Goal: Task Accomplishment & Management: Manage account settings

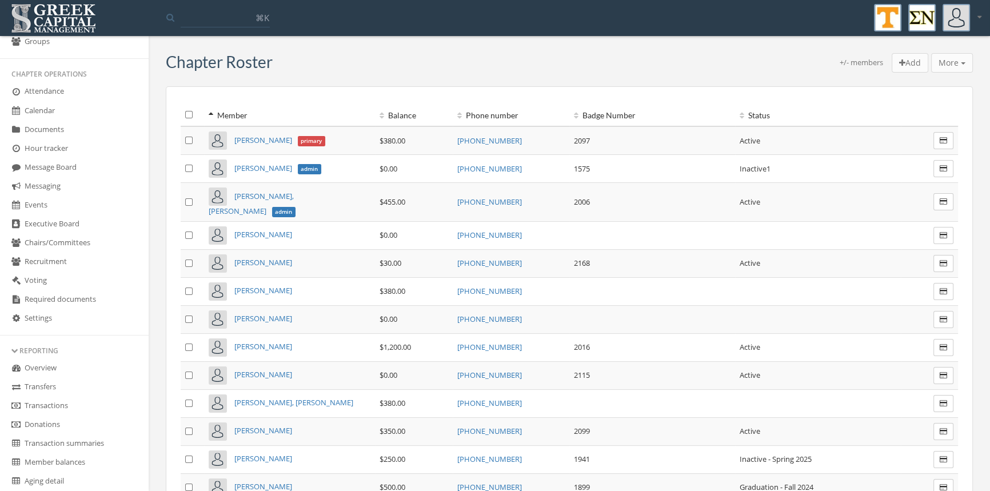
scroll to position [175, 0]
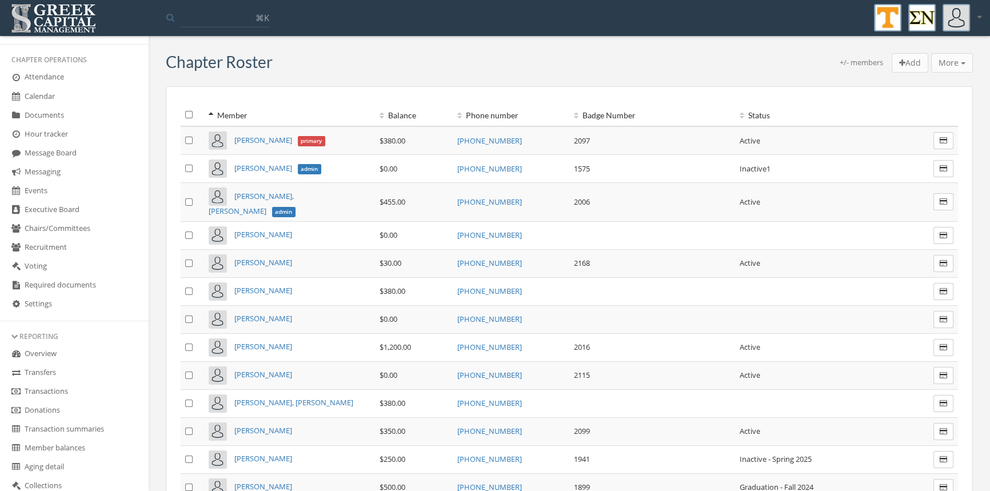
click at [49, 390] on link "Transactions" at bounding box center [74, 391] width 149 height 19
click at [61, 389] on link "Transactions" at bounding box center [74, 391] width 149 height 19
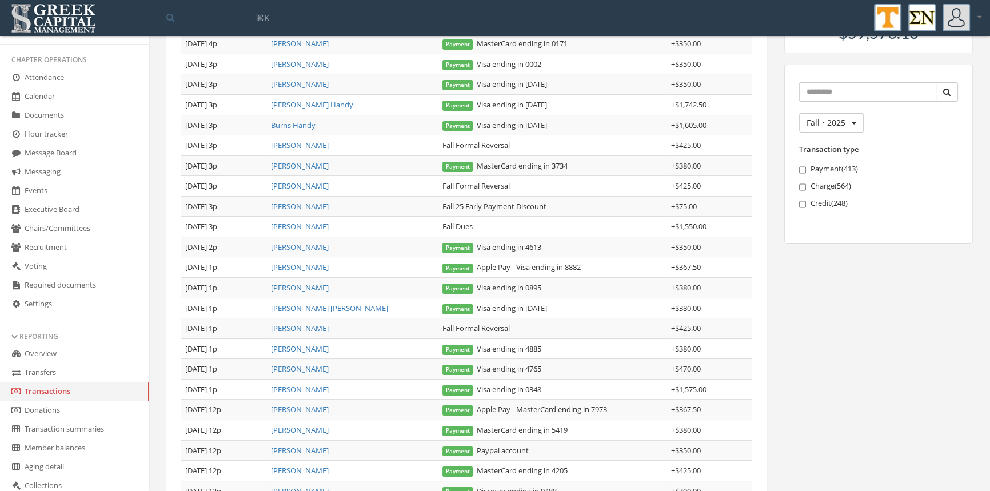
scroll to position [209, 0]
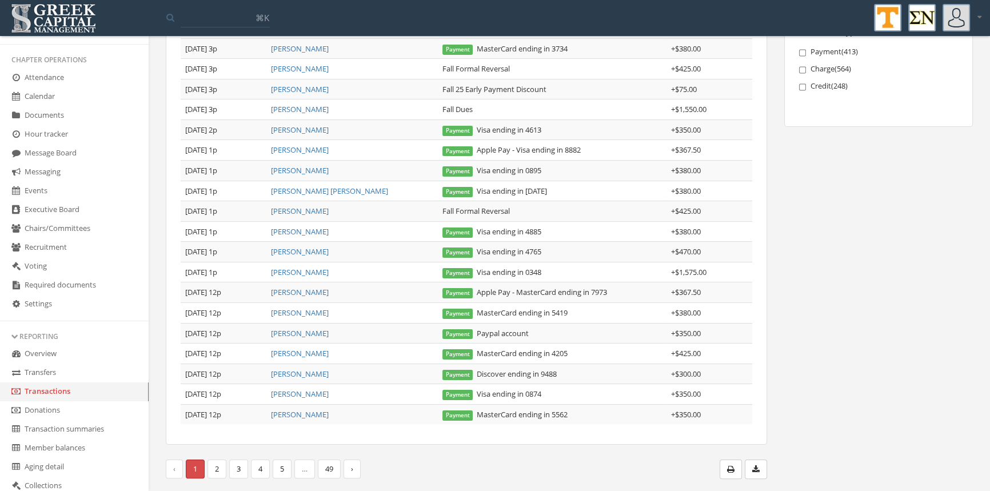
click at [751, 471] on button "button" at bounding box center [756, 468] width 22 height 19
click at [731, 465] on icon "button" at bounding box center [730, 469] width 7 height 8
click at [221, 469] on link "2" at bounding box center [216, 468] width 19 height 19
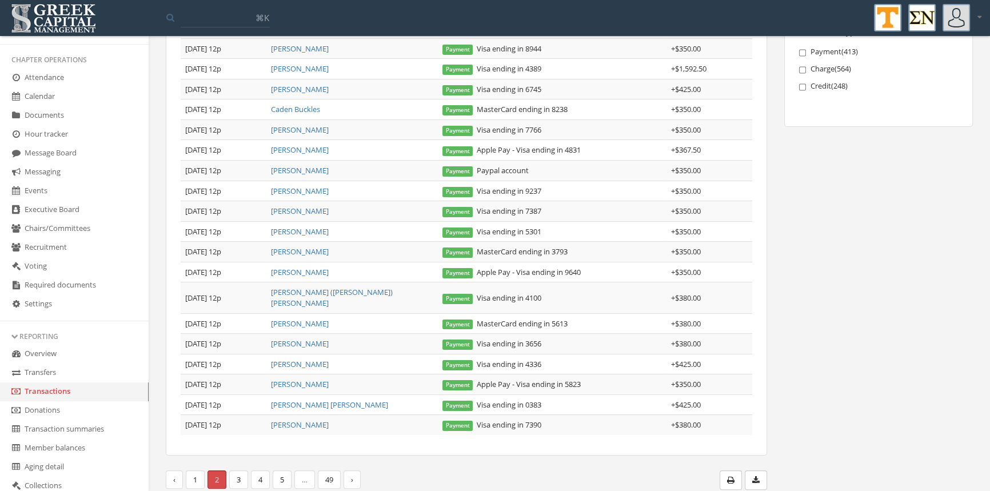
click at [733, 471] on button "button" at bounding box center [730, 479] width 22 height 19
click at [241, 470] on link "3" at bounding box center [238, 479] width 19 height 19
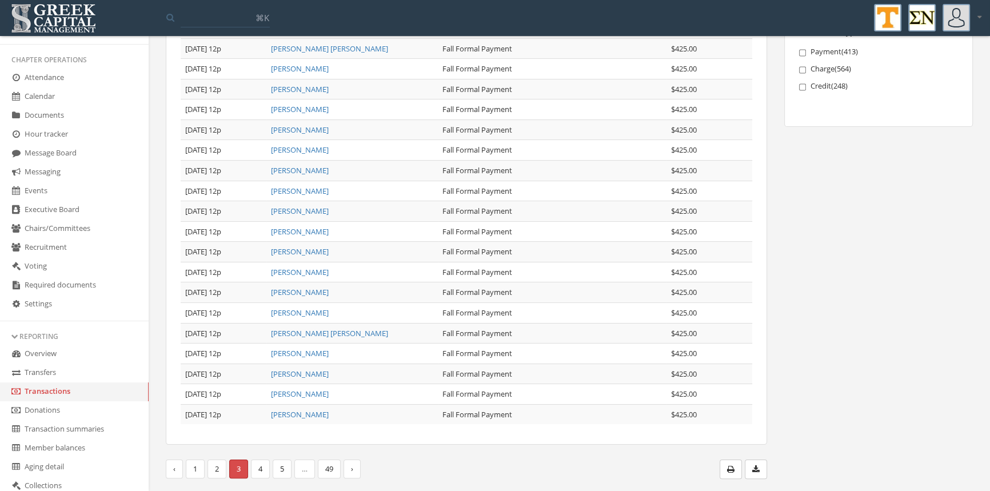
click at [982, 243] on div "Transactions Date Member Description Amount [DATE] 12p [PERSON_NAME] Payment Vi…" at bounding box center [569, 163] width 841 height 657
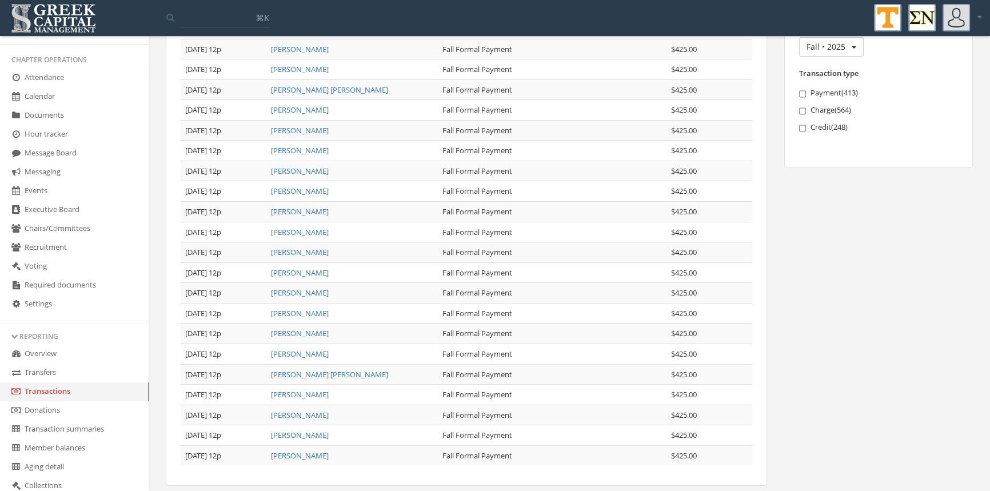
scroll to position [206, 0]
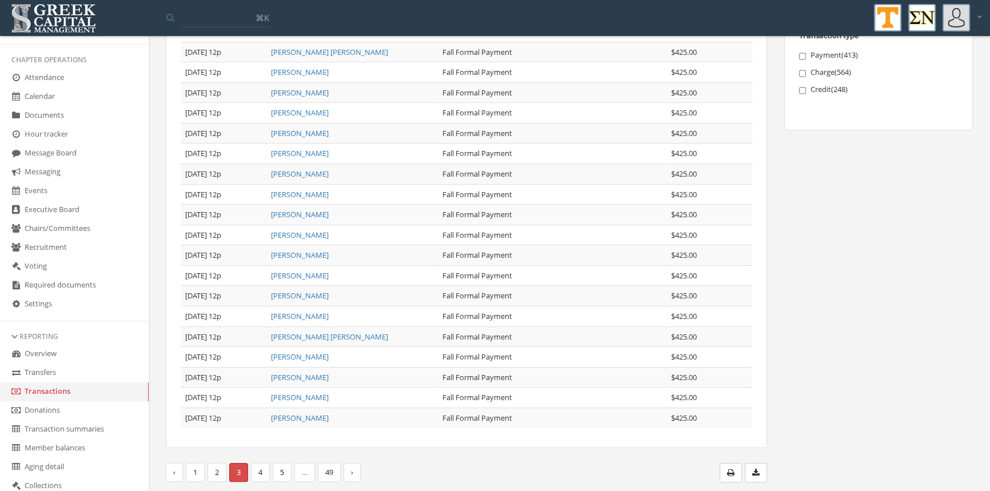
click at [216, 471] on link "2" at bounding box center [216, 472] width 19 height 19
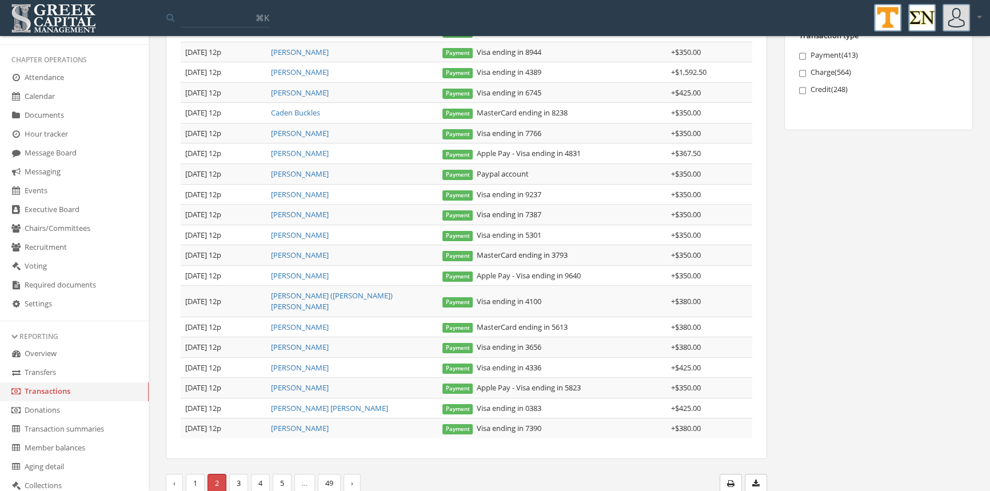
click at [291, 322] on link "[PERSON_NAME]" at bounding box center [300, 327] width 58 height 10
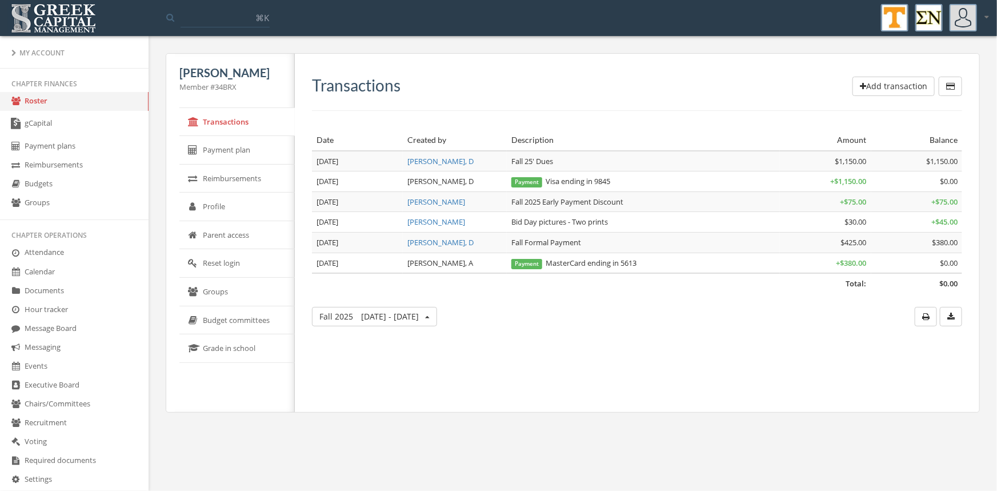
click at [41, 98] on link "Roster" at bounding box center [74, 101] width 149 height 19
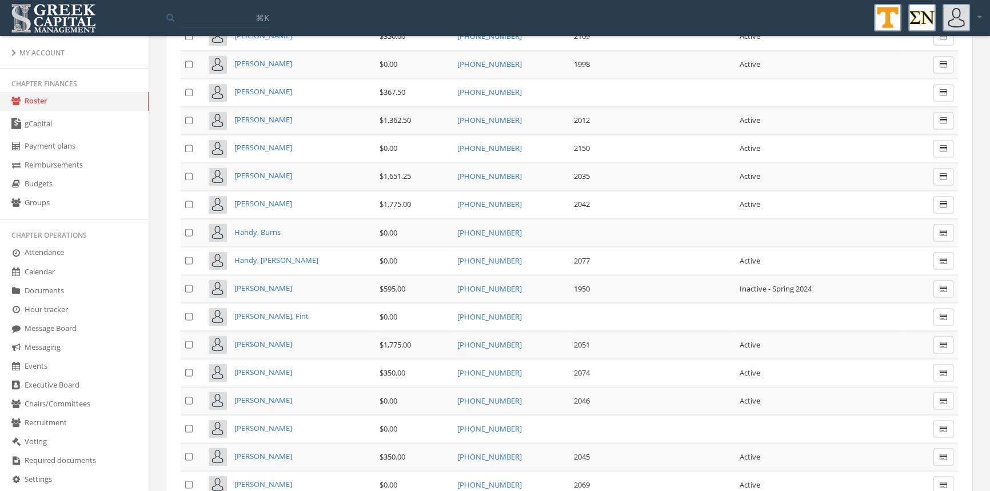
scroll to position [2338, 0]
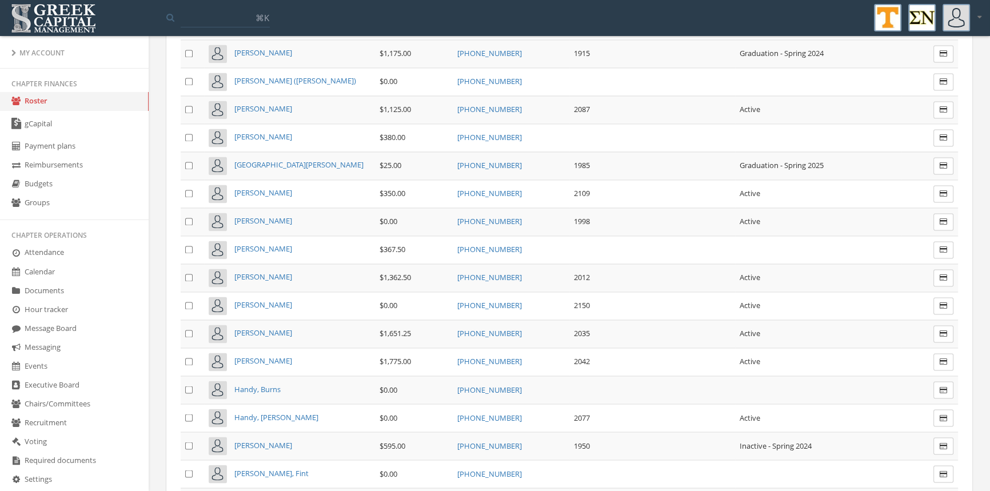
click at [269, 75] on span "[PERSON_NAME] ([PERSON_NAME])" at bounding box center [295, 80] width 122 height 10
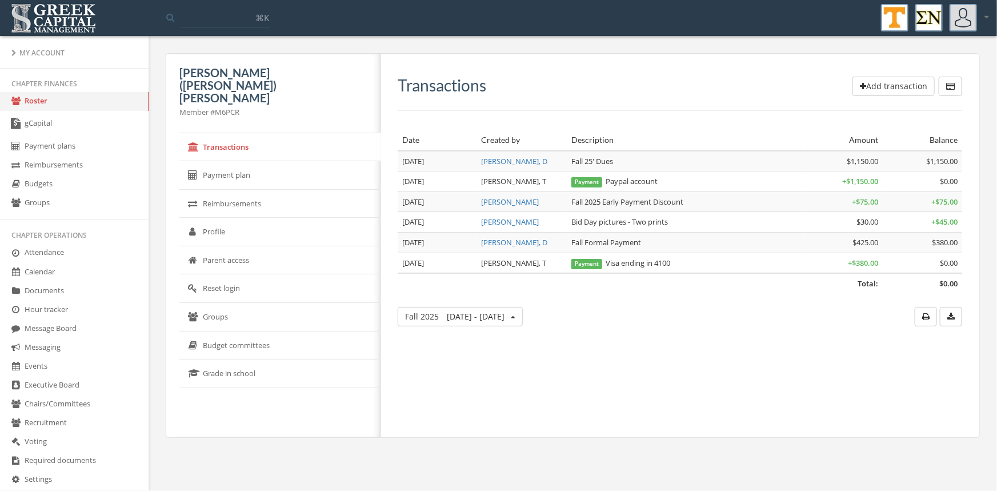
click at [42, 98] on link "Roster" at bounding box center [74, 101] width 149 height 19
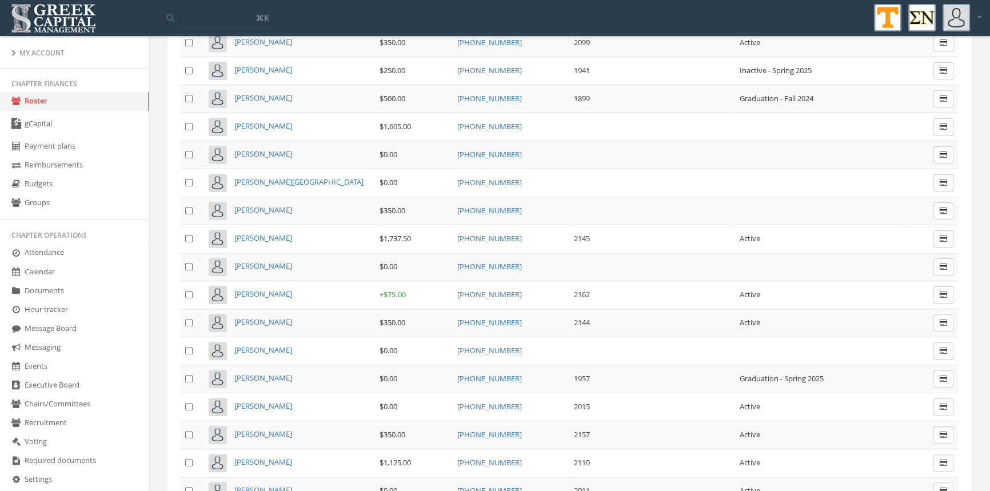
scroll to position [503, 0]
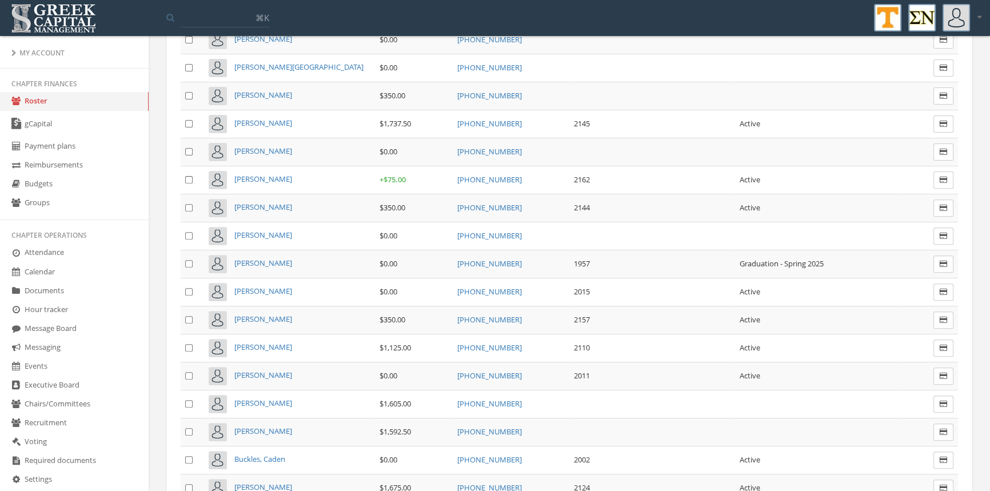
click at [267, 454] on span "Buckles, Caden" at bounding box center [259, 459] width 51 height 10
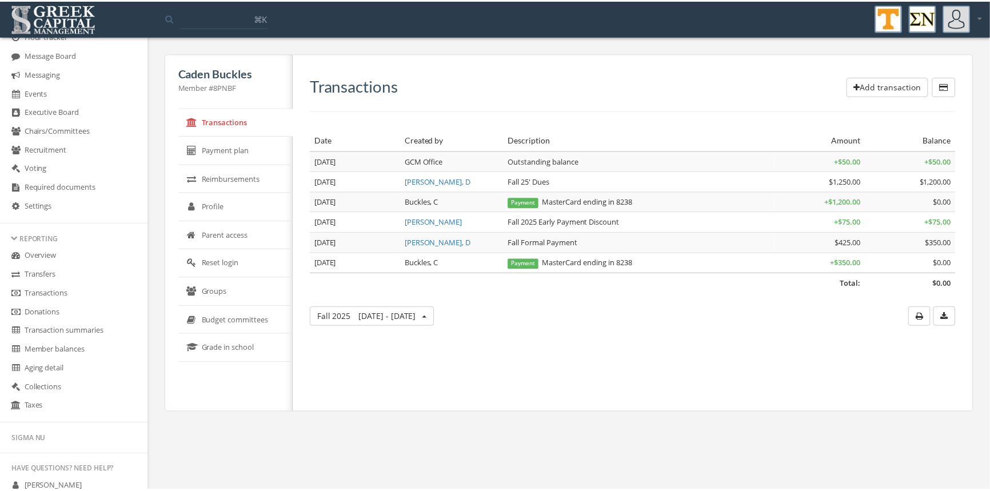
scroll to position [317, 0]
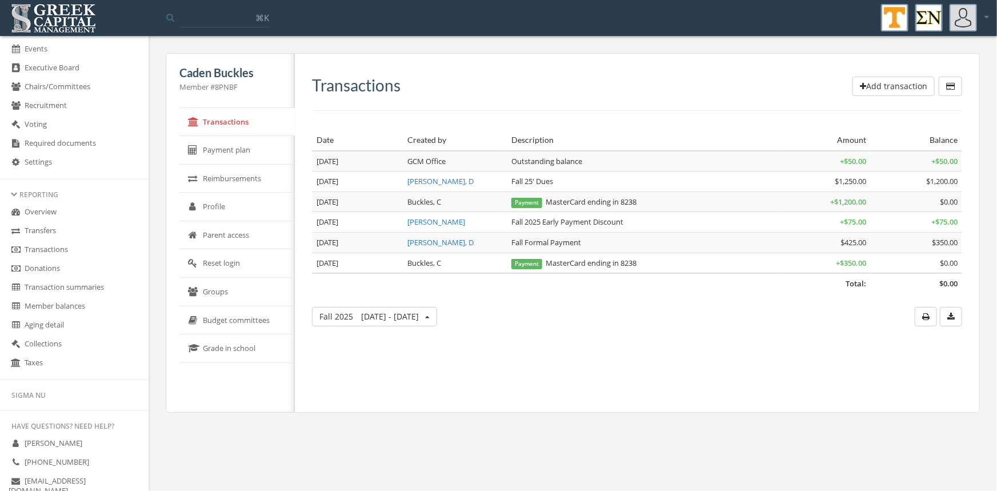
click at [51, 249] on link "Transactions" at bounding box center [74, 250] width 149 height 19
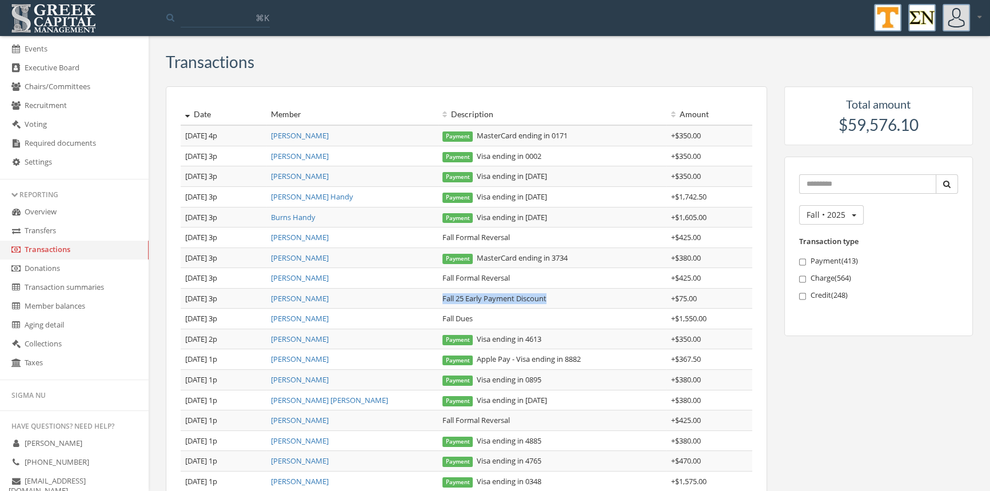
drag, startPoint x: 564, startPoint y: 297, endPoint x: 441, endPoint y: 303, distance: 123.0
click at [441, 303] on td "Fall 25 Early Payment Discount" at bounding box center [552, 298] width 229 height 21
copy td "Fall 25 Early Payment Discount"
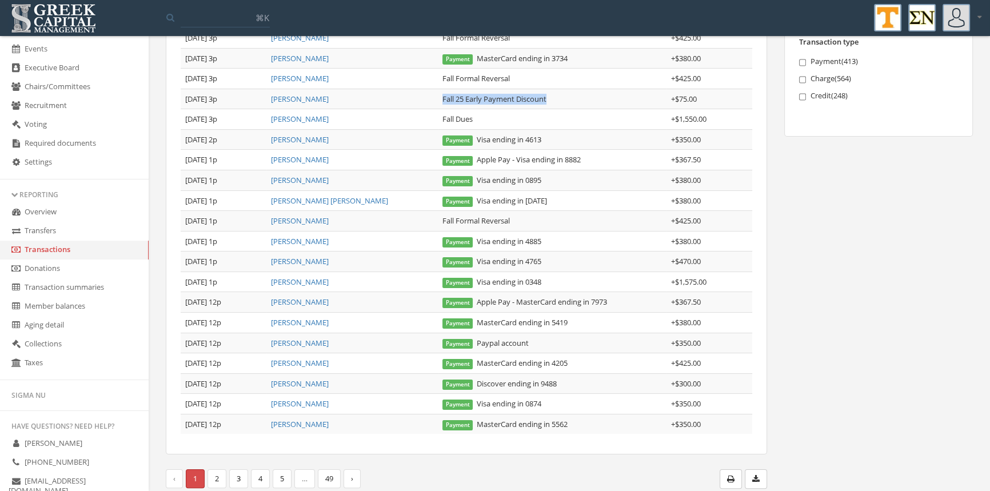
scroll to position [209, 0]
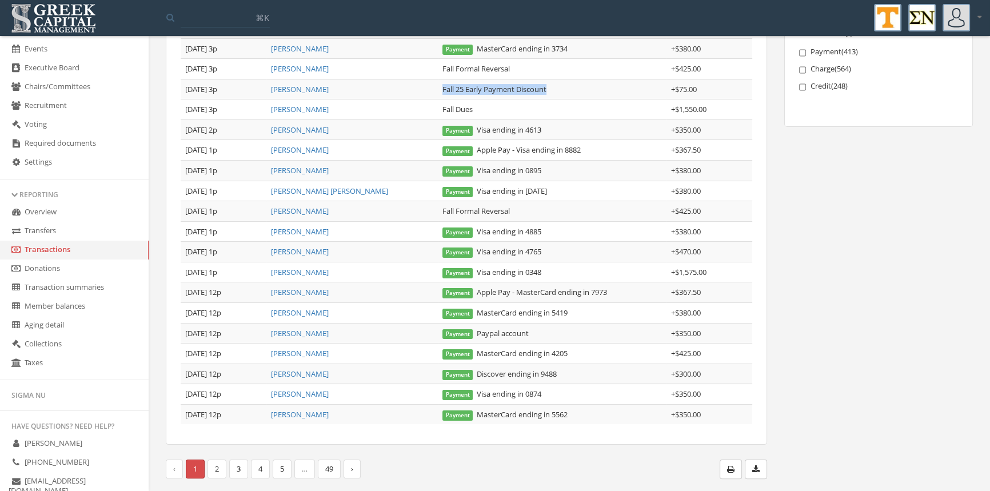
click at [217, 466] on link "2" at bounding box center [216, 468] width 19 height 19
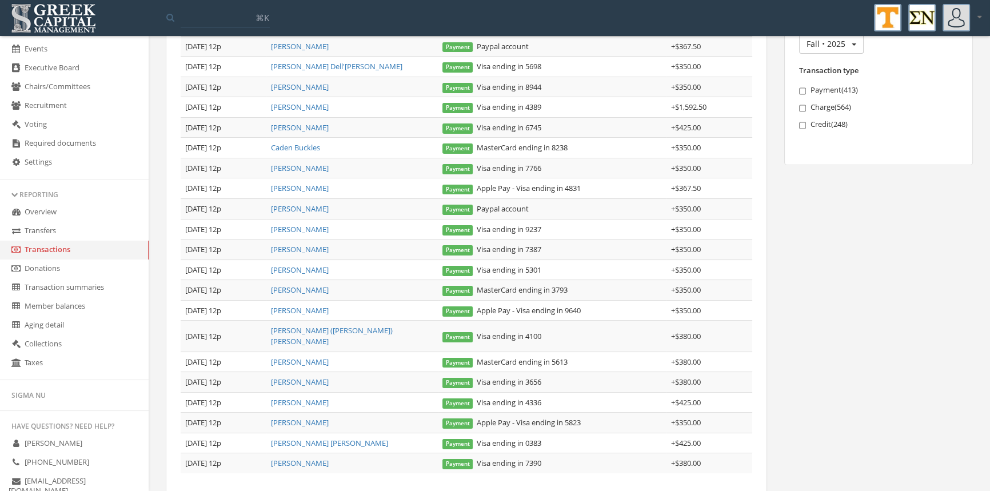
scroll to position [154, 0]
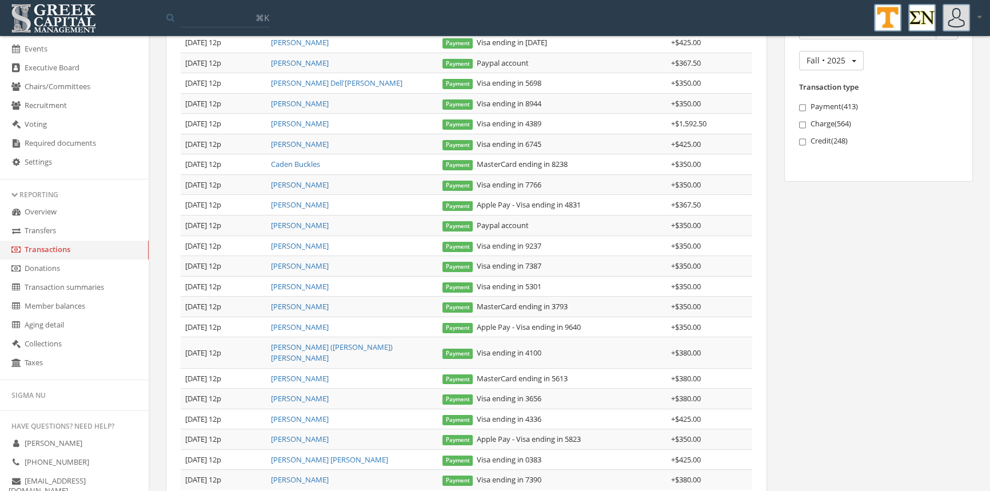
click at [303, 121] on link "[PERSON_NAME]" at bounding box center [300, 123] width 58 height 10
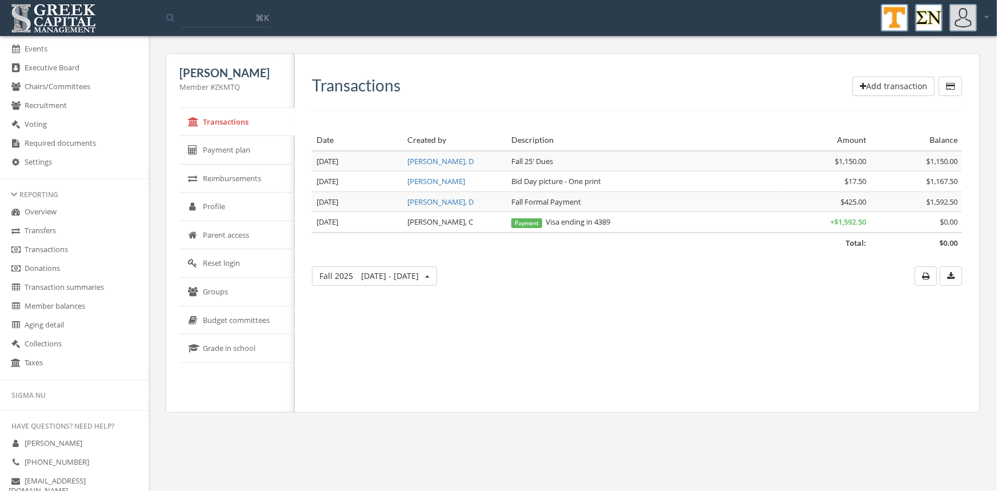
click at [919, 83] on button "Add transaction" at bounding box center [894, 86] width 82 height 19
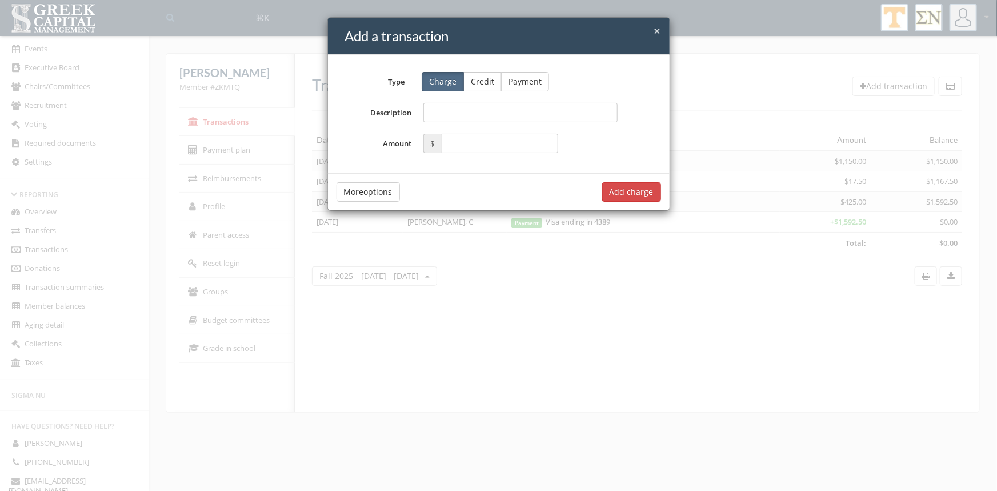
click at [489, 80] on button "Credit" at bounding box center [482, 81] width 38 height 19
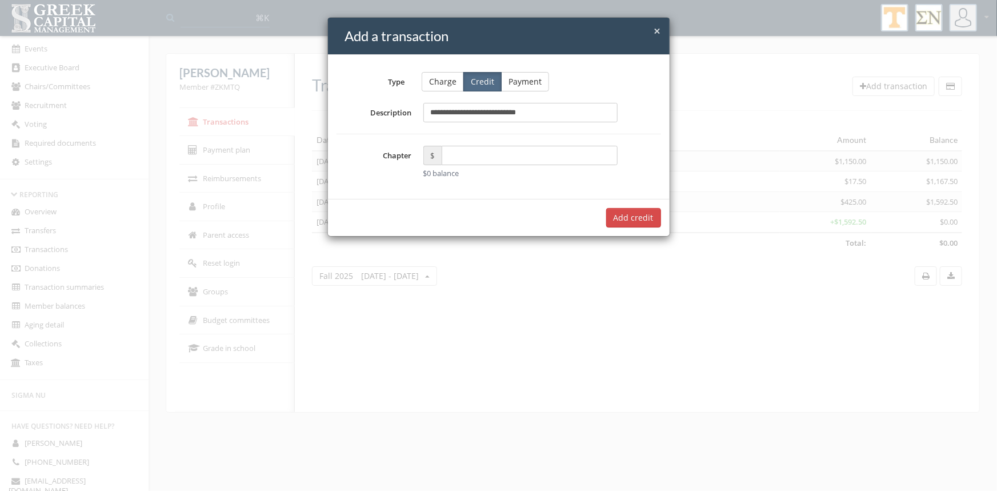
type input "**********"
click at [457, 153] on input "text" at bounding box center [530, 155] width 177 height 19
type input "*****"
click at [613, 216] on button "Add $75.00 credit" at bounding box center [620, 217] width 82 height 19
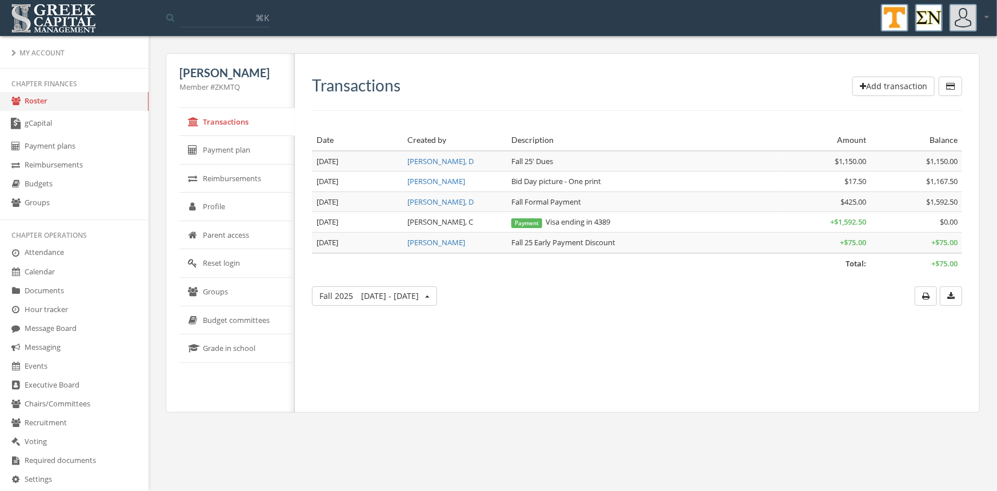
click at [34, 99] on link "Roster" at bounding box center [74, 101] width 149 height 19
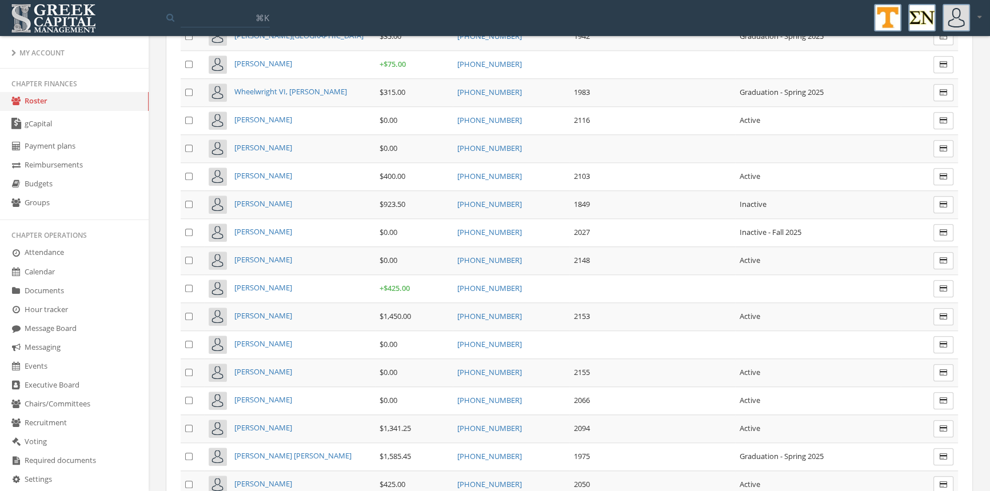
scroll to position [6957, 0]
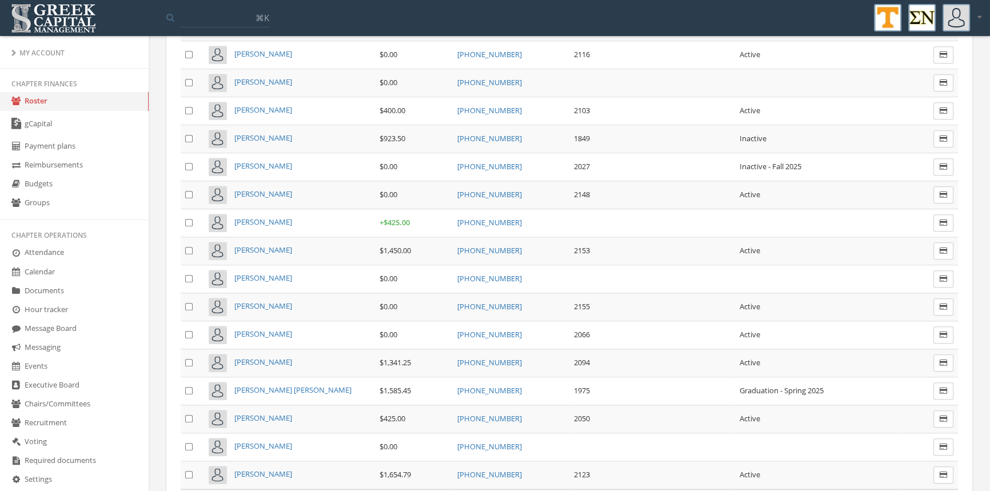
click at [283, 217] on span "[PERSON_NAME]" at bounding box center [263, 222] width 58 height 10
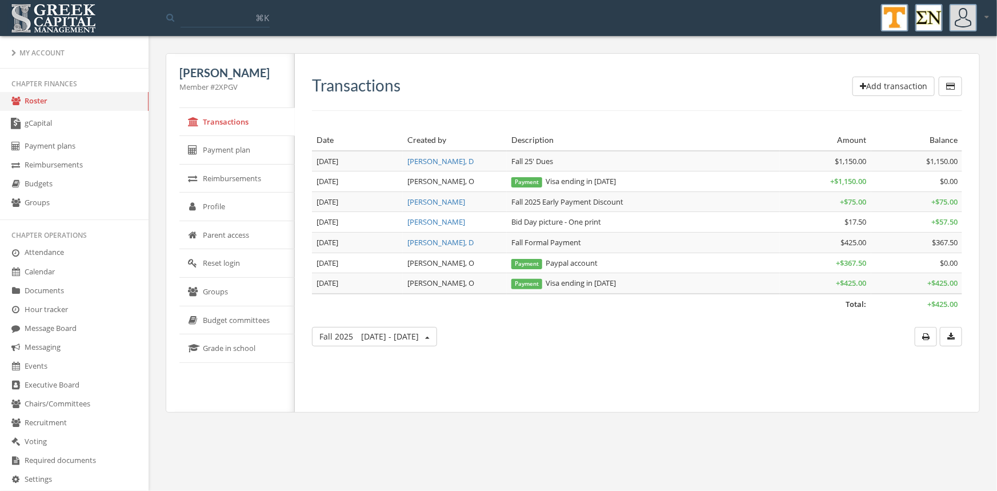
click at [35, 98] on link "Roster" at bounding box center [74, 101] width 149 height 19
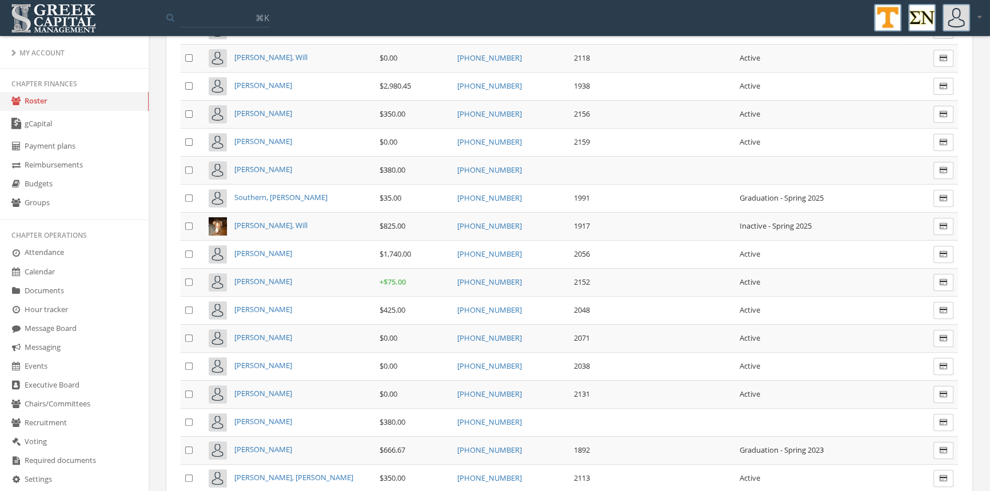
scroll to position [7023, 0]
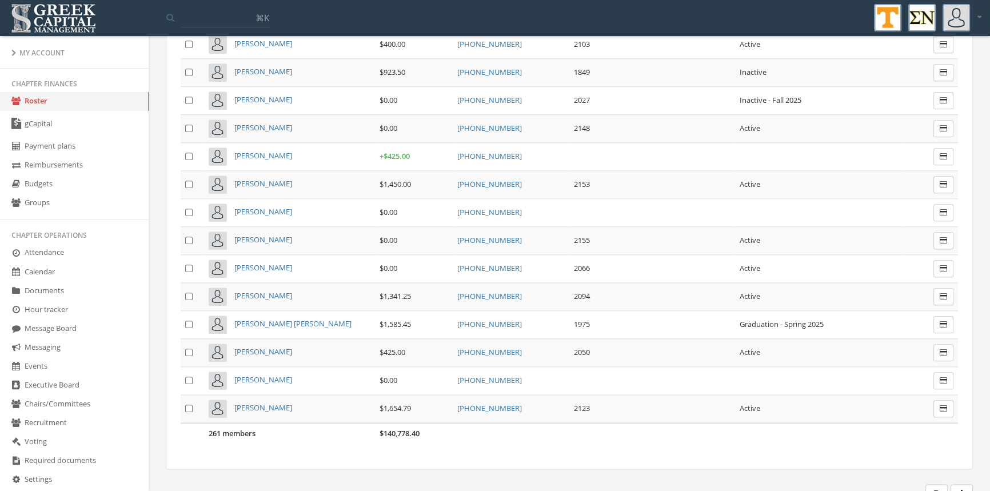
click at [281, 374] on span "[PERSON_NAME]" at bounding box center [263, 379] width 58 height 10
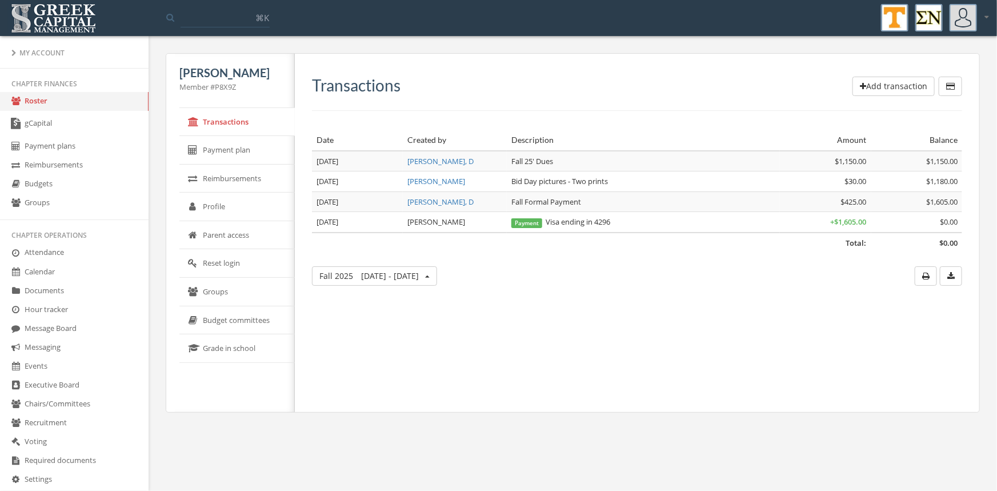
click at [883, 78] on button "Add transaction" at bounding box center [894, 86] width 82 height 19
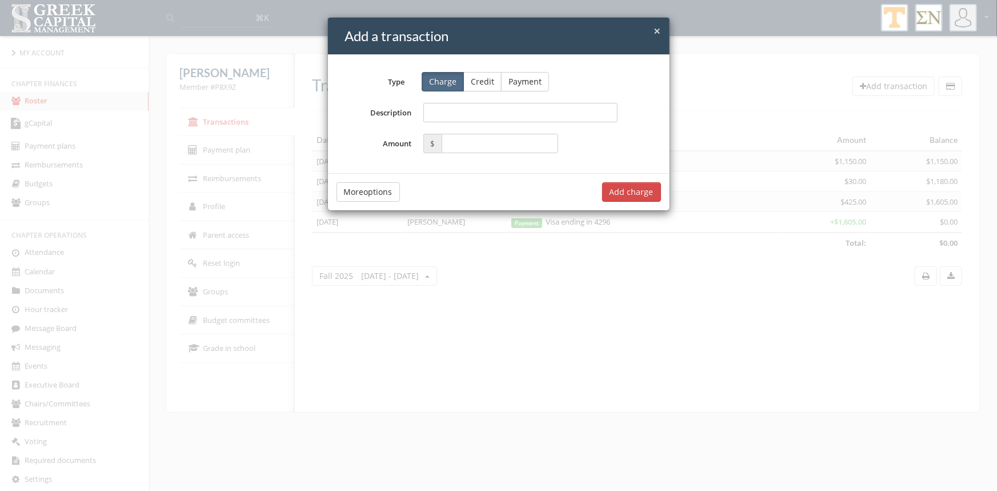
drag, startPoint x: 485, startPoint y: 77, endPoint x: 473, endPoint y: 86, distance: 14.6
click at [484, 78] on button "Credit" at bounding box center [482, 81] width 38 height 19
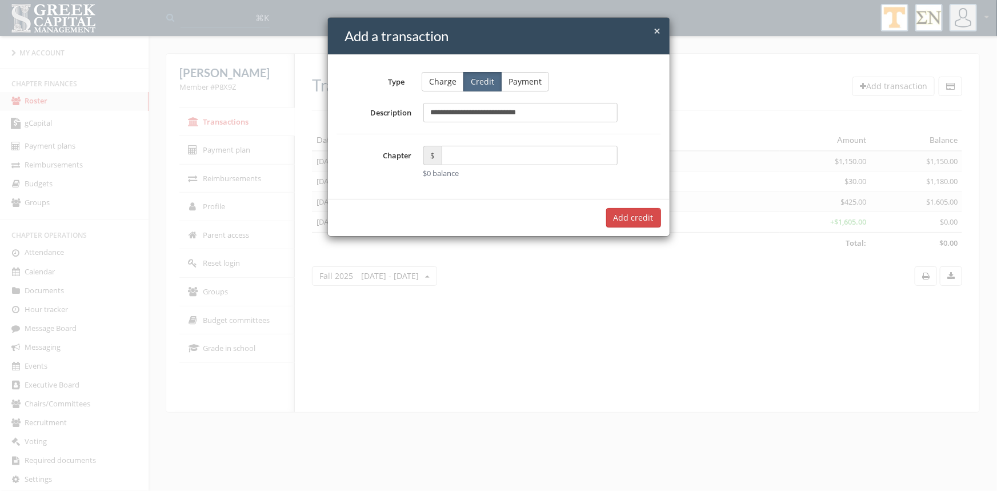
type input "**********"
click at [451, 163] on input "text" at bounding box center [530, 155] width 177 height 19
type input "*****"
click at [619, 219] on button "Add $75.00 credit" at bounding box center [620, 217] width 82 height 19
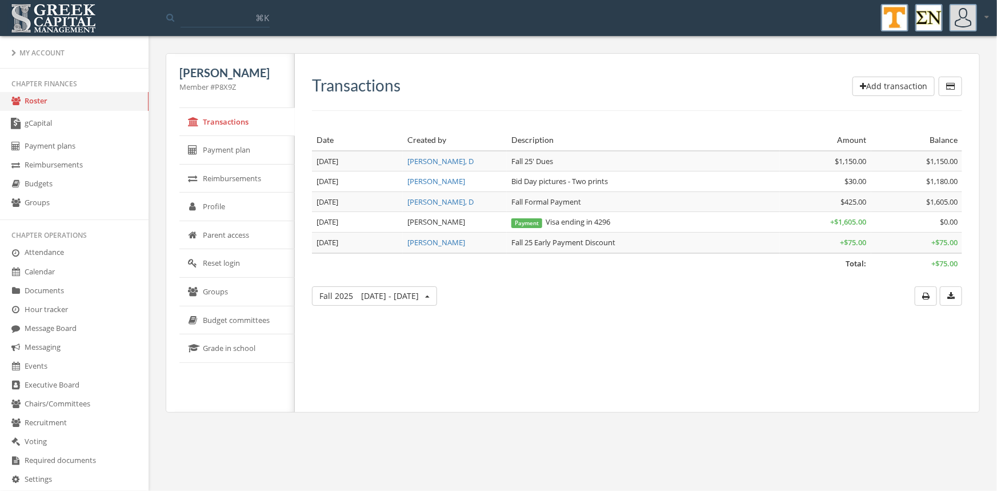
click at [41, 102] on link "Roster" at bounding box center [74, 101] width 149 height 19
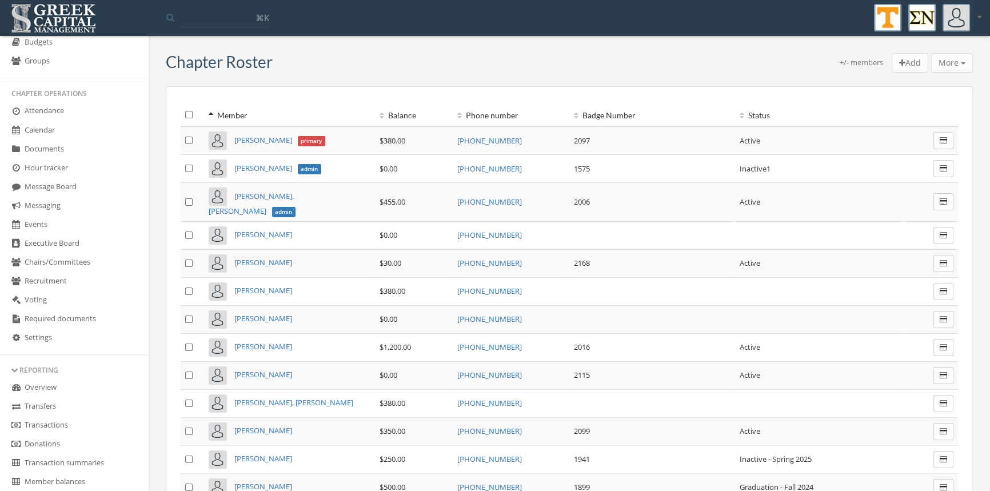
scroll to position [153, 0]
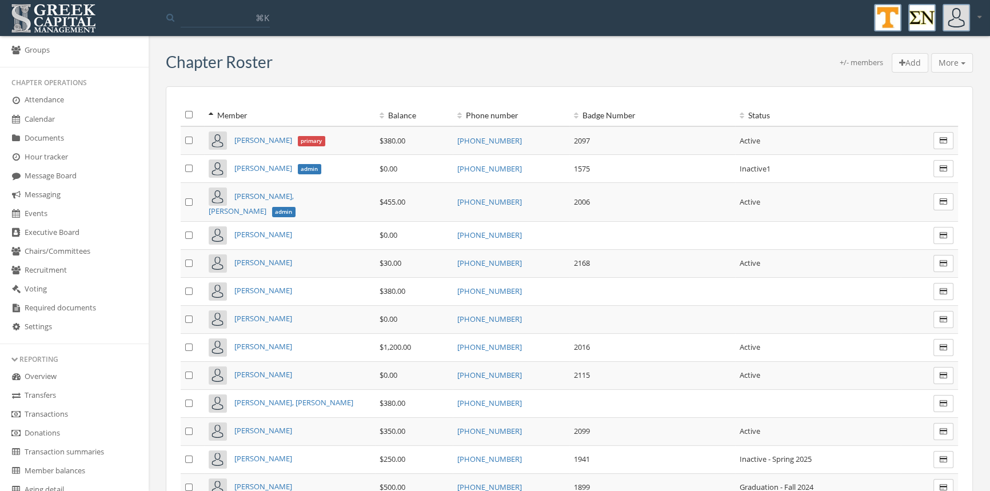
click at [46, 409] on link "Transactions" at bounding box center [74, 414] width 149 height 19
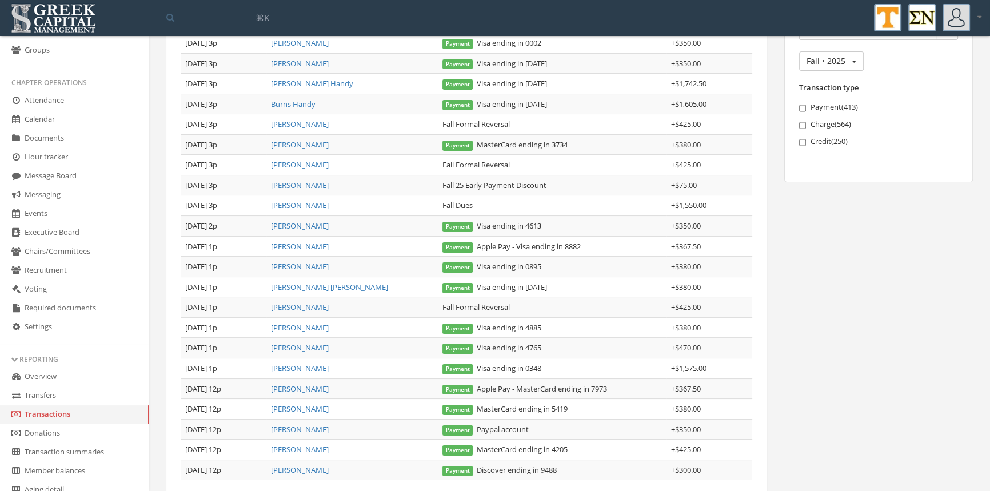
scroll to position [209, 0]
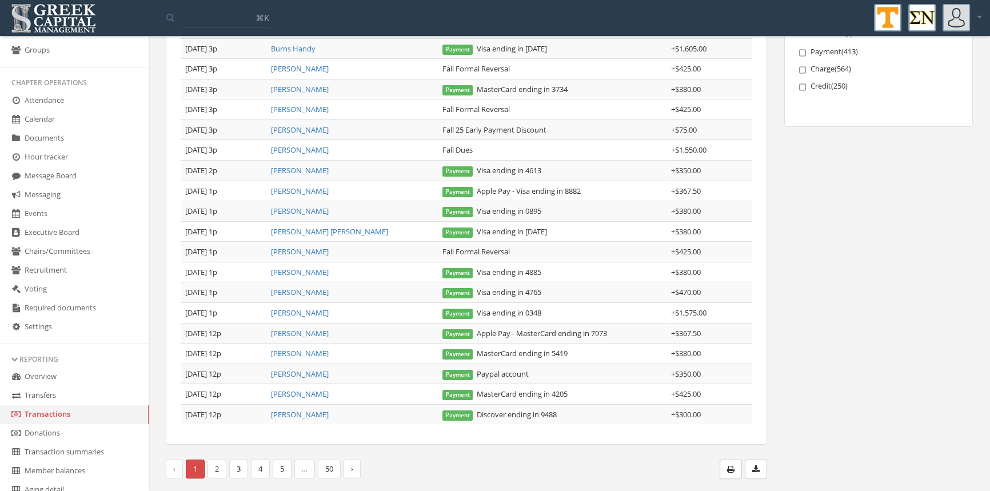
click at [221, 466] on link "2" at bounding box center [216, 468] width 19 height 19
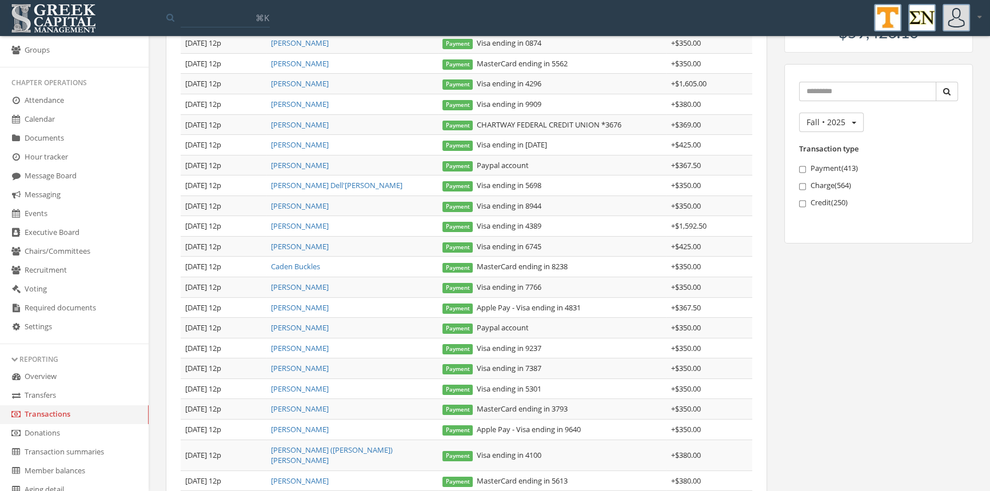
scroll to position [0, 0]
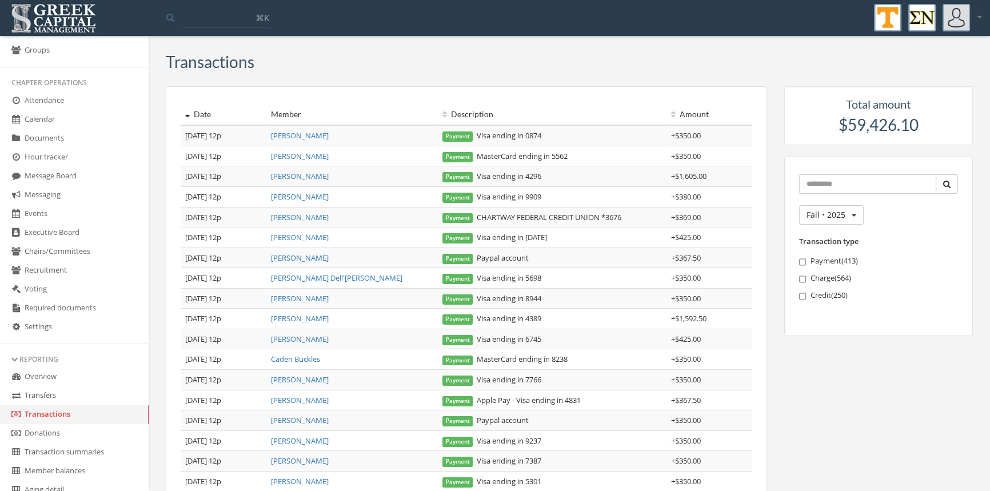
click at [297, 155] on link "[PERSON_NAME]" at bounding box center [300, 156] width 58 height 10
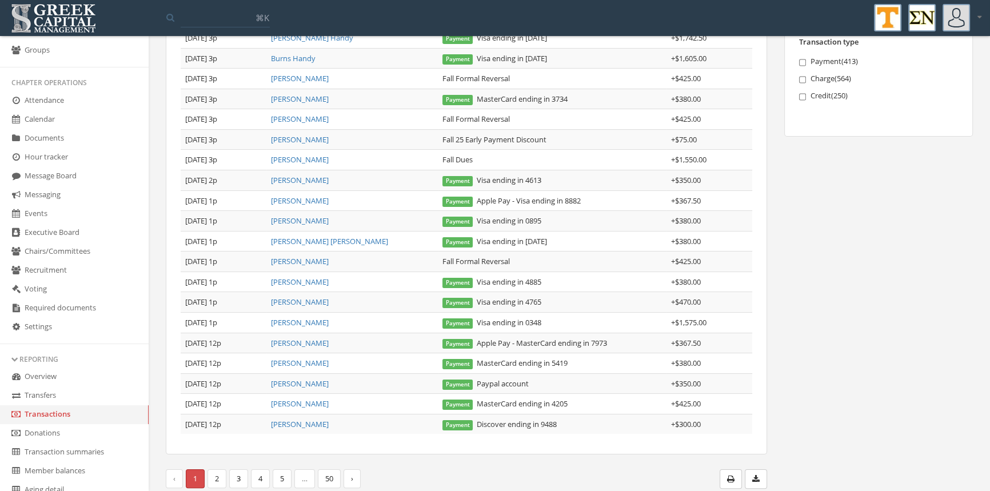
scroll to position [209, 0]
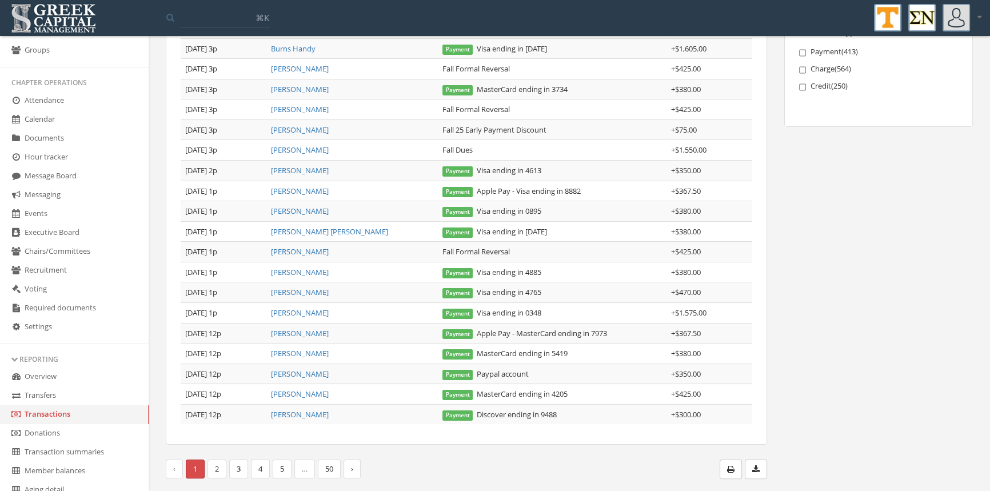
click at [317, 409] on link "[PERSON_NAME]" at bounding box center [300, 414] width 58 height 10
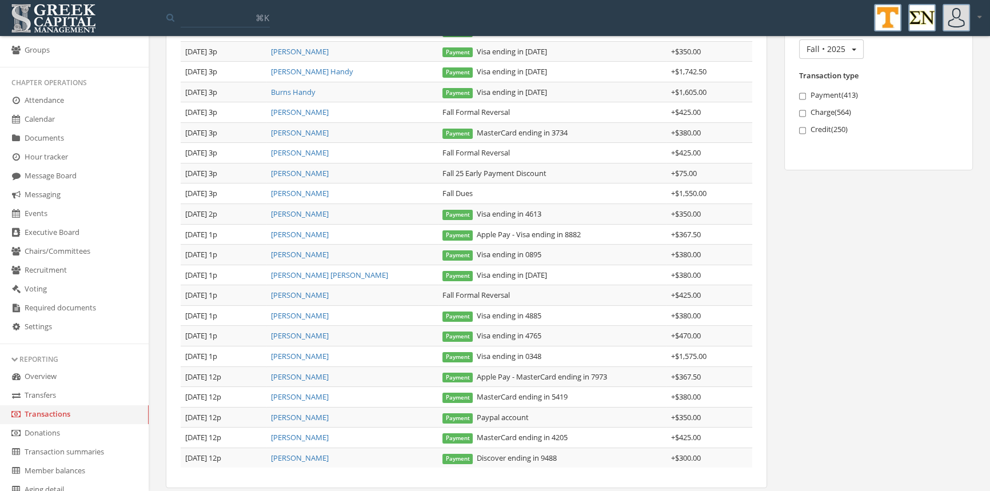
scroll to position [191, 0]
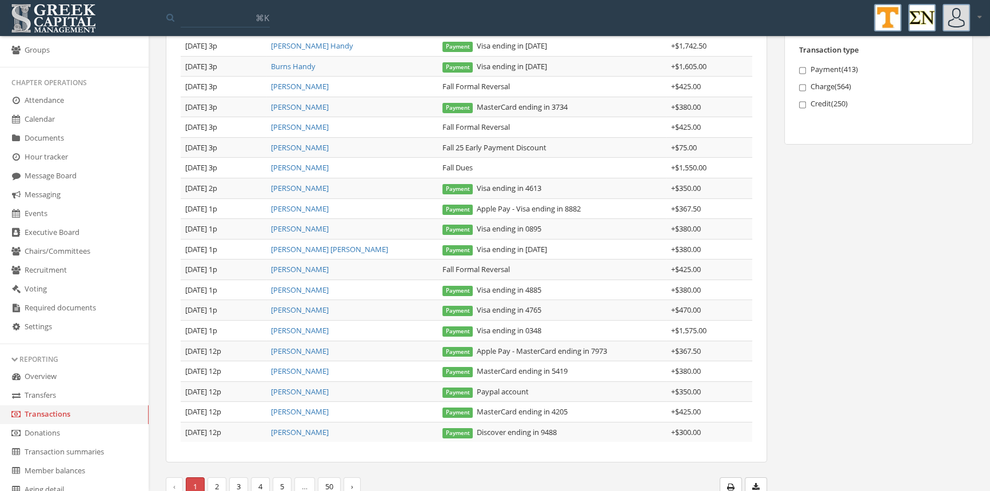
click at [299, 330] on link "[PERSON_NAME]" at bounding box center [300, 330] width 58 height 10
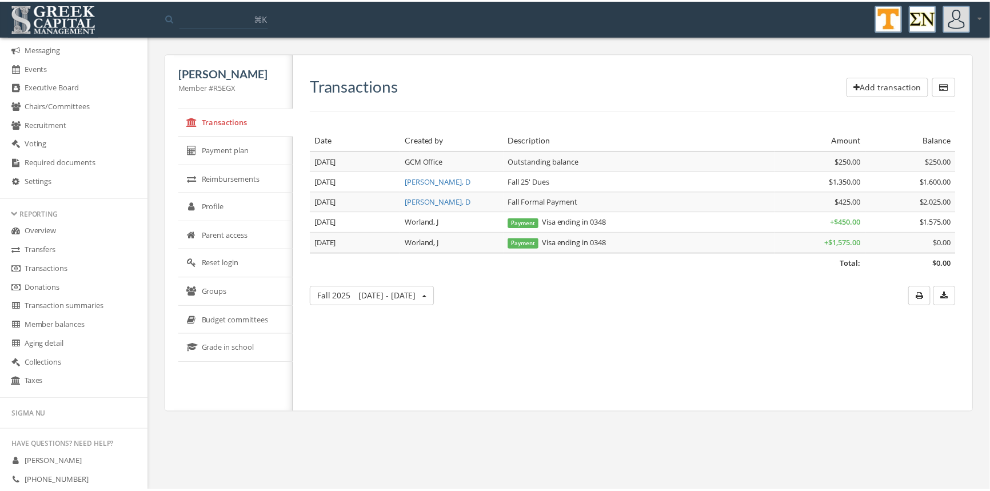
scroll to position [290, 0]
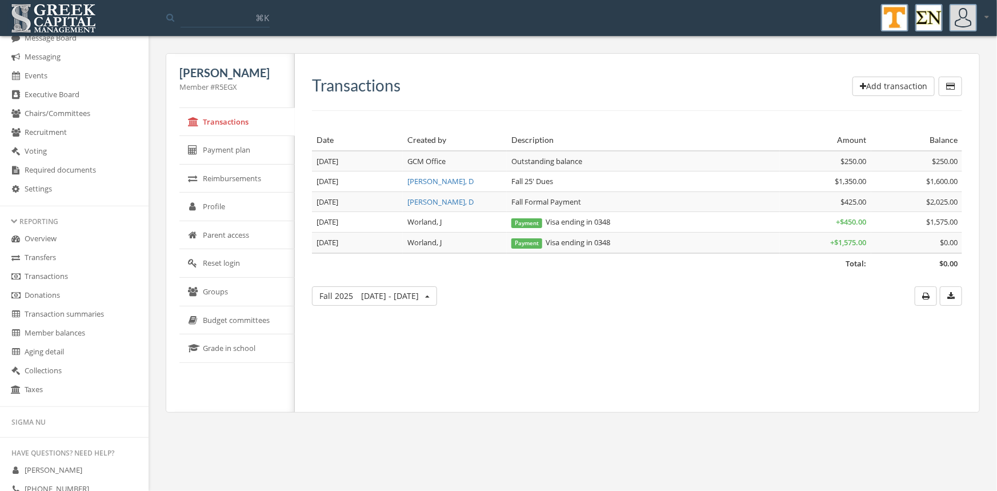
click at [49, 274] on link "Transactions" at bounding box center [74, 276] width 149 height 19
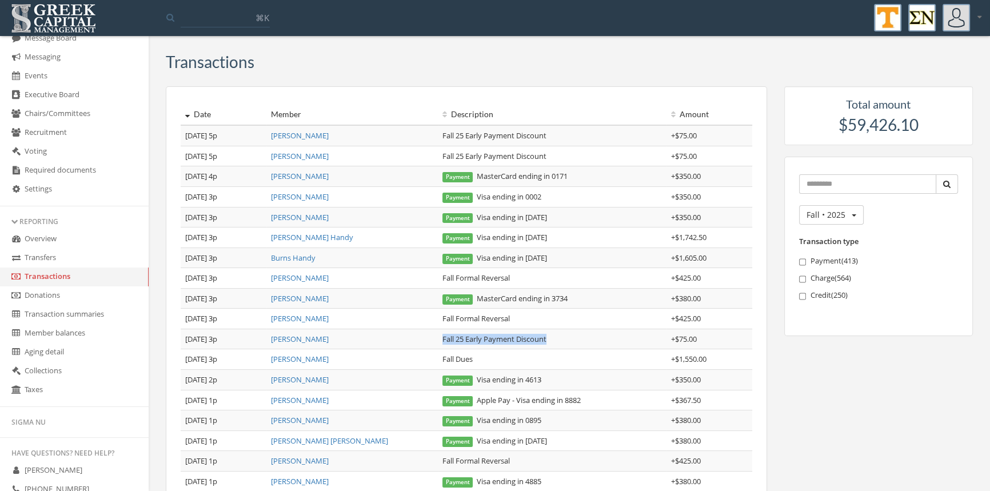
drag, startPoint x: 555, startPoint y: 339, endPoint x: 438, endPoint y: 343, distance: 117.2
click at [438, 343] on td "Fall 25 Early Payment Discount" at bounding box center [552, 339] width 229 height 21
copy td "Fall 25 Early Payment Discount"
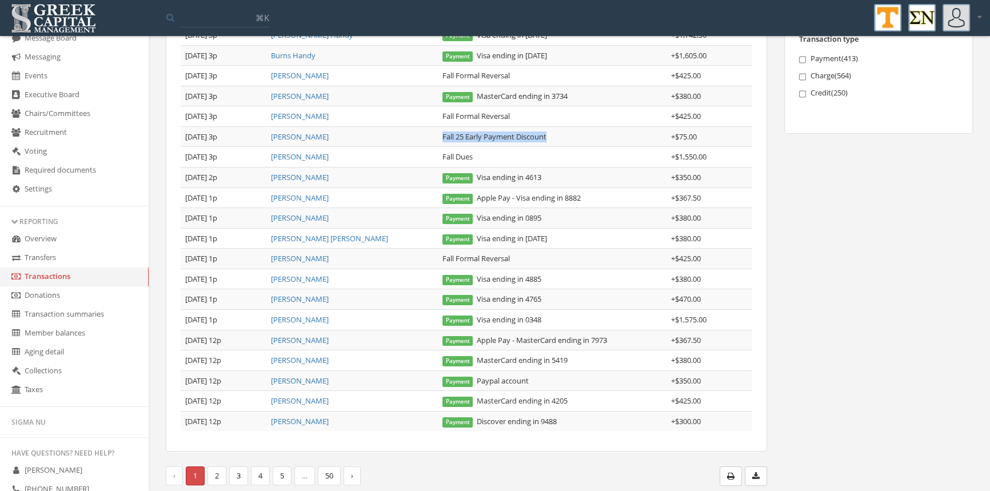
scroll to position [209, 0]
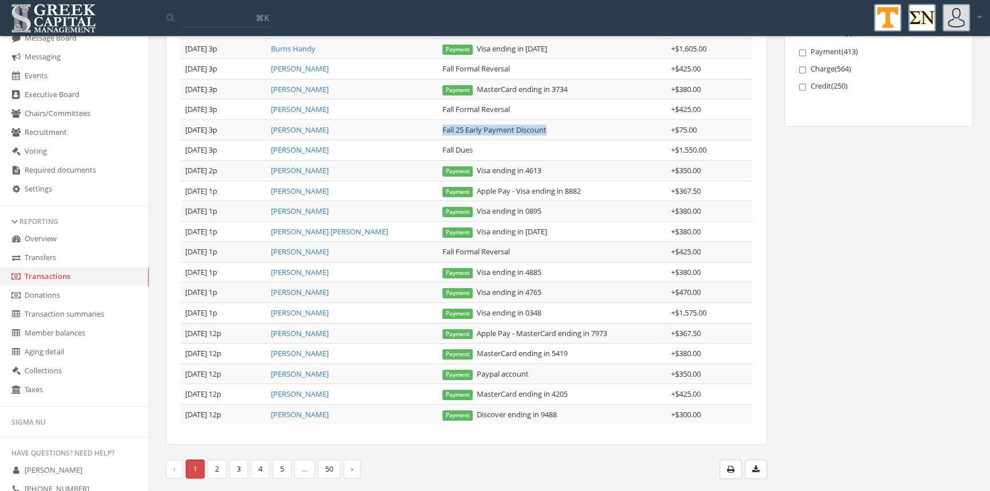
click at [303, 309] on link "[PERSON_NAME]" at bounding box center [300, 312] width 58 height 10
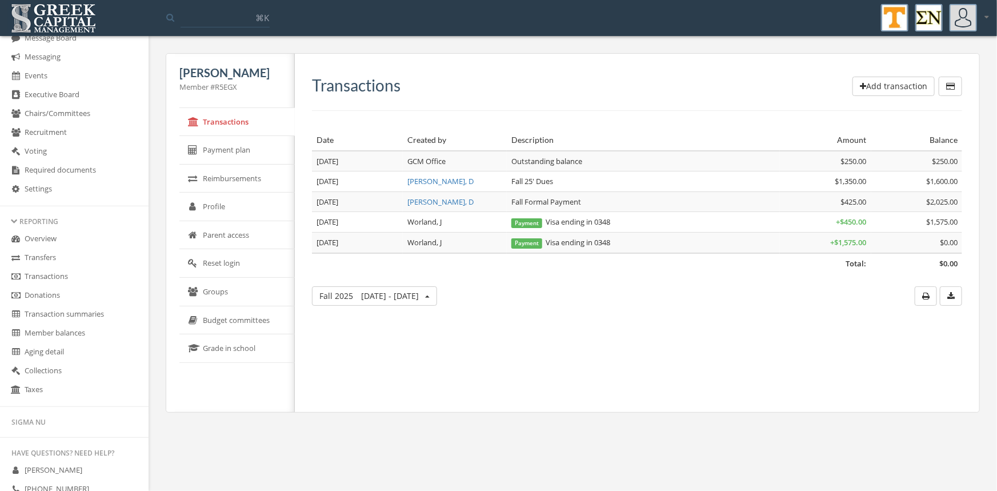
click at [891, 81] on button "Add transaction" at bounding box center [894, 86] width 82 height 19
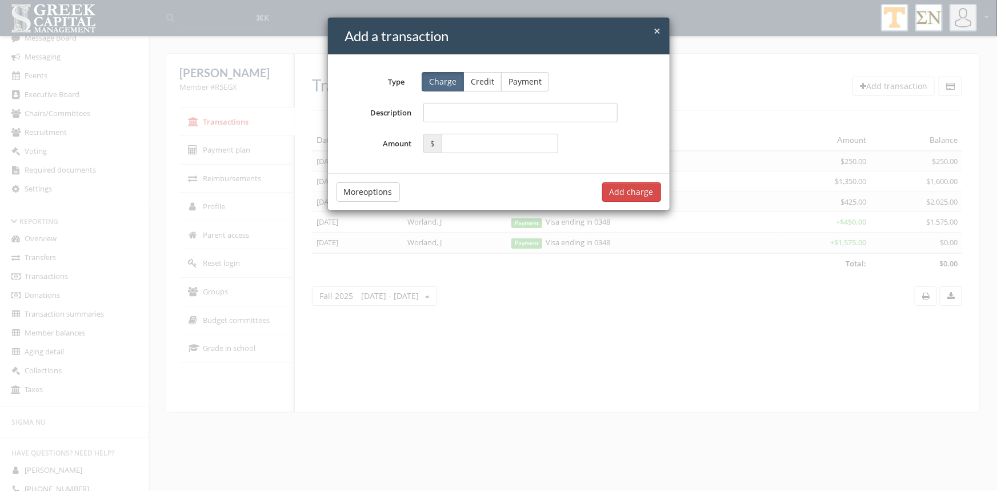
click at [476, 82] on button "Credit" at bounding box center [482, 81] width 38 height 19
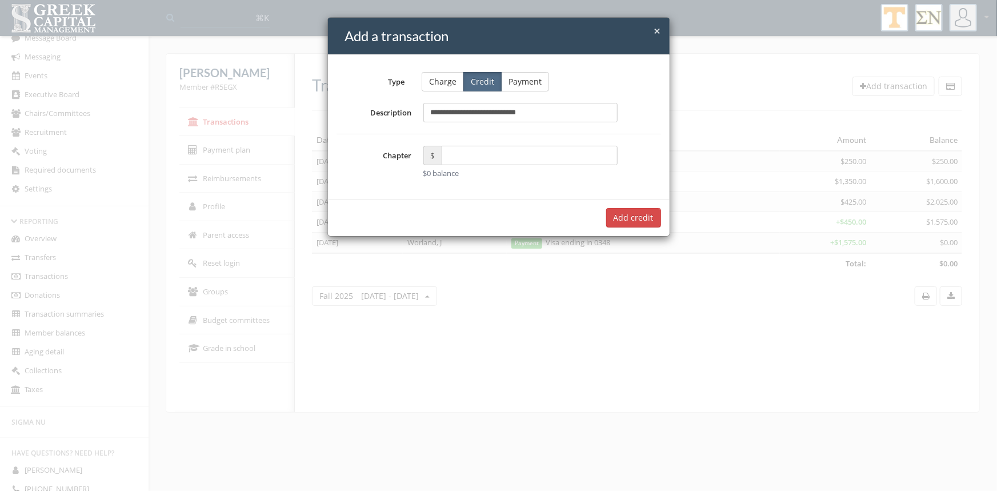
type input "**********"
click at [474, 157] on input "text" at bounding box center [530, 155] width 177 height 19
type input "*****"
click at [617, 214] on button "Add $75.00 credit" at bounding box center [620, 217] width 82 height 19
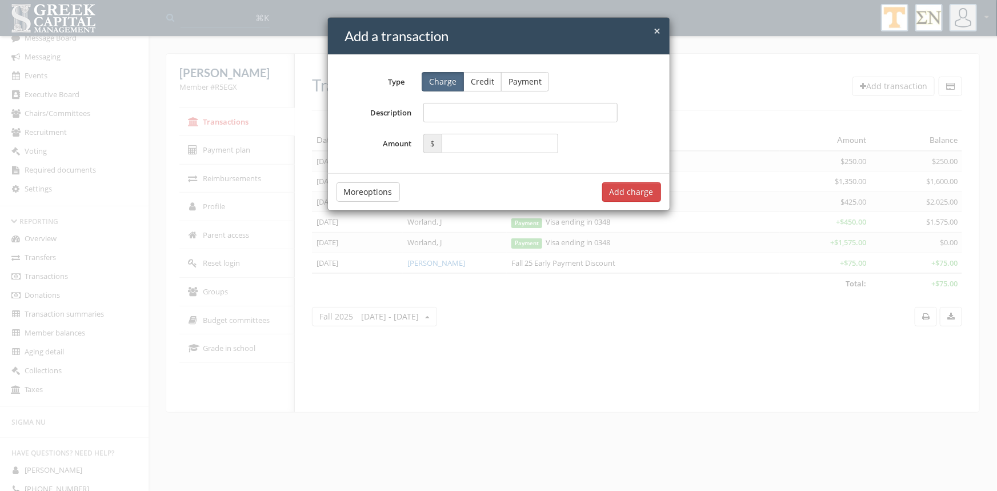
click at [659, 27] on span "×" at bounding box center [657, 31] width 7 height 16
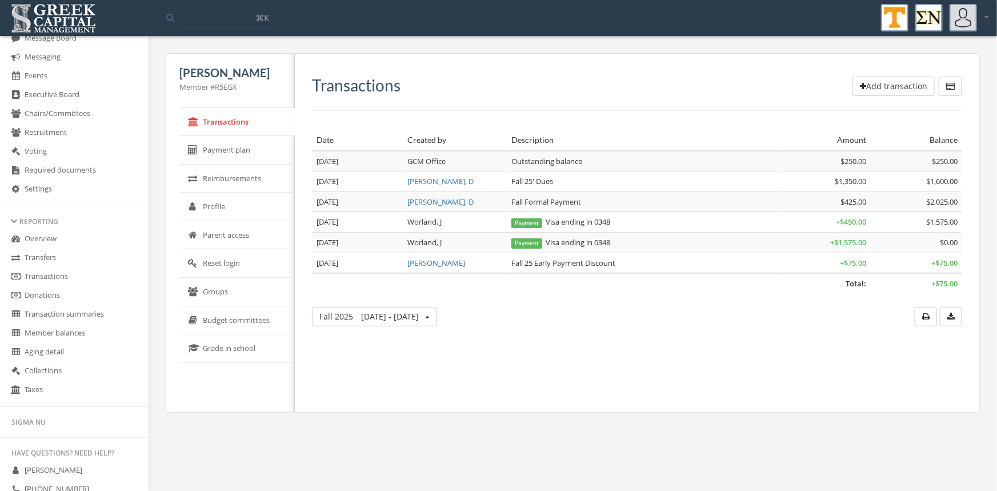
click at [73, 277] on link "Transactions" at bounding box center [74, 276] width 149 height 19
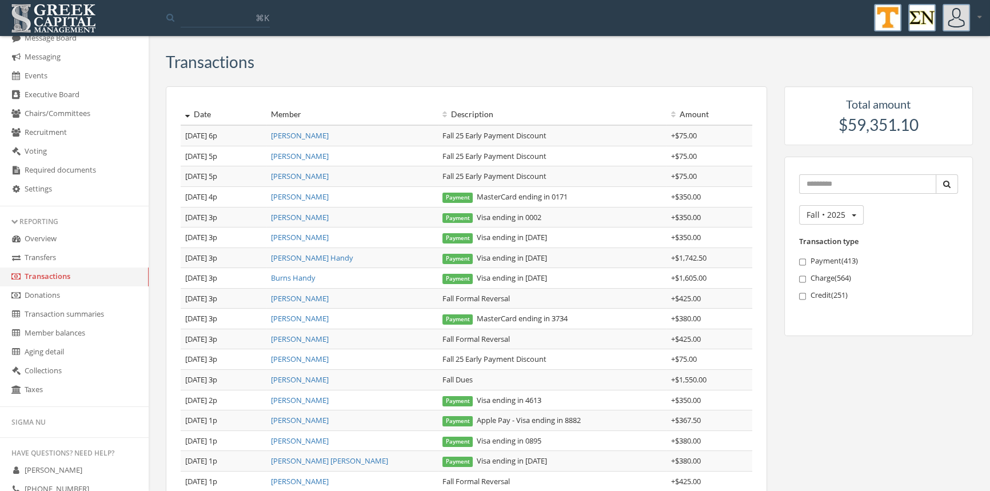
click at [301, 480] on link "[PERSON_NAME]" at bounding box center [300, 481] width 58 height 10
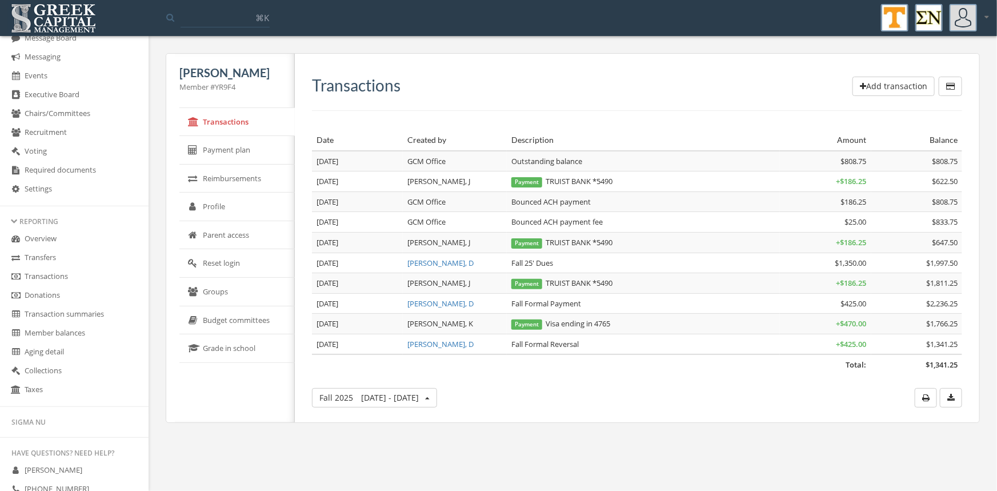
click at [53, 270] on link "Transactions" at bounding box center [74, 276] width 149 height 19
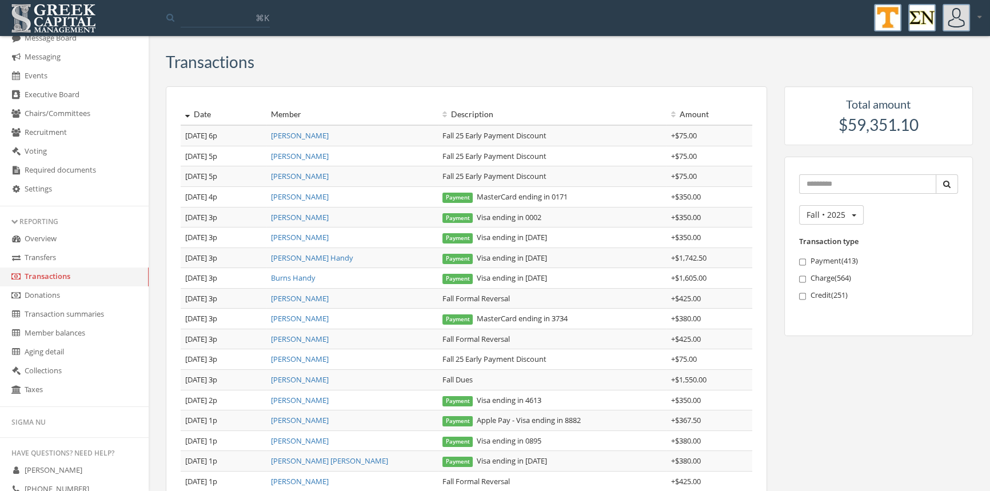
click at [307, 357] on link "[PERSON_NAME]" at bounding box center [300, 359] width 58 height 10
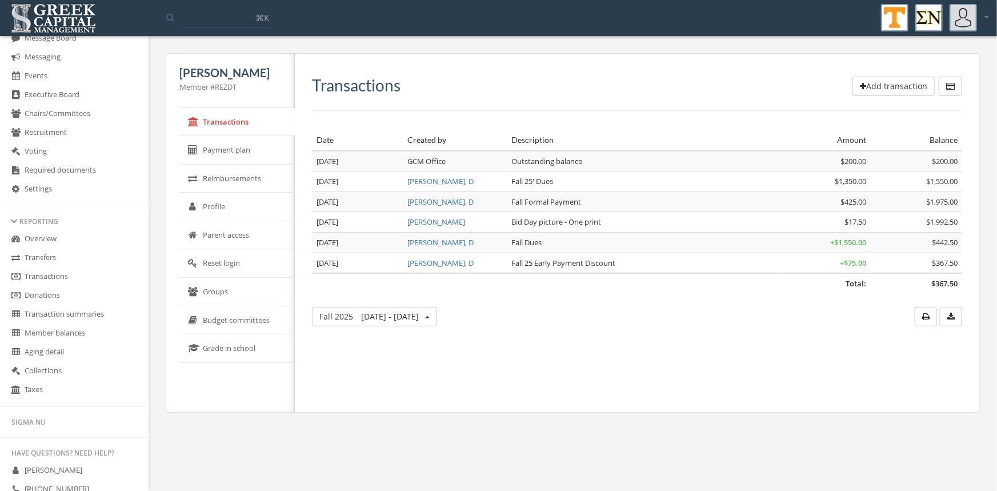
click at [49, 277] on link "Transactions" at bounding box center [74, 276] width 149 height 19
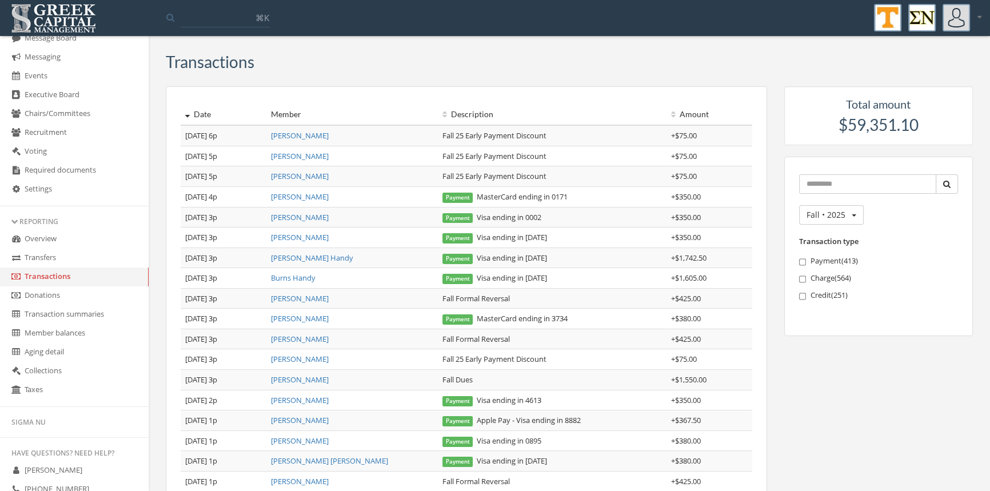
click at [307, 278] on link "Burns Handy" at bounding box center [293, 278] width 45 height 10
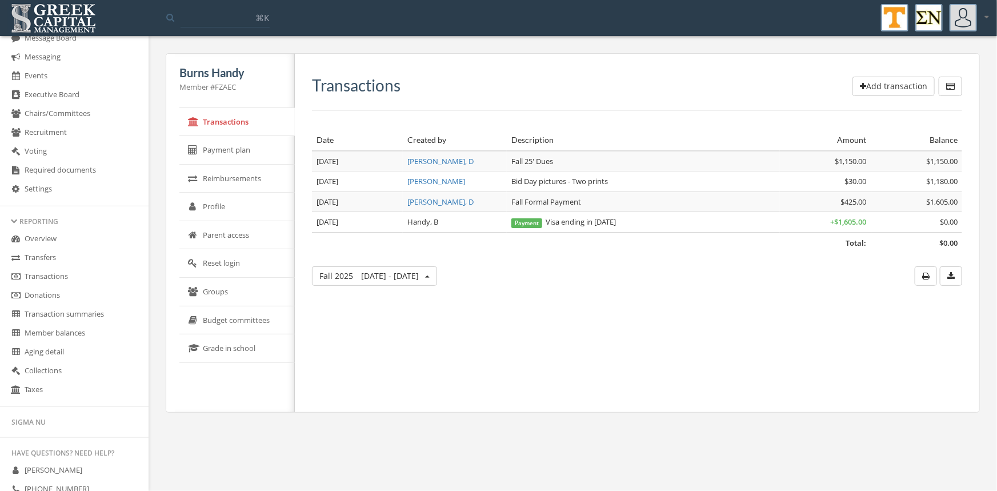
click at [880, 85] on button "Add transaction" at bounding box center [894, 86] width 82 height 19
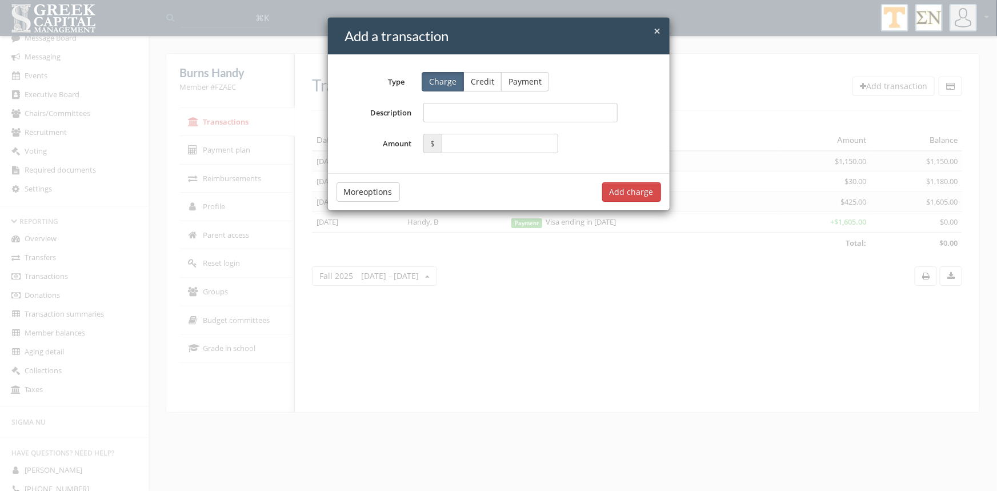
click at [481, 79] on button "Credit" at bounding box center [482, 81] width 38 height 19
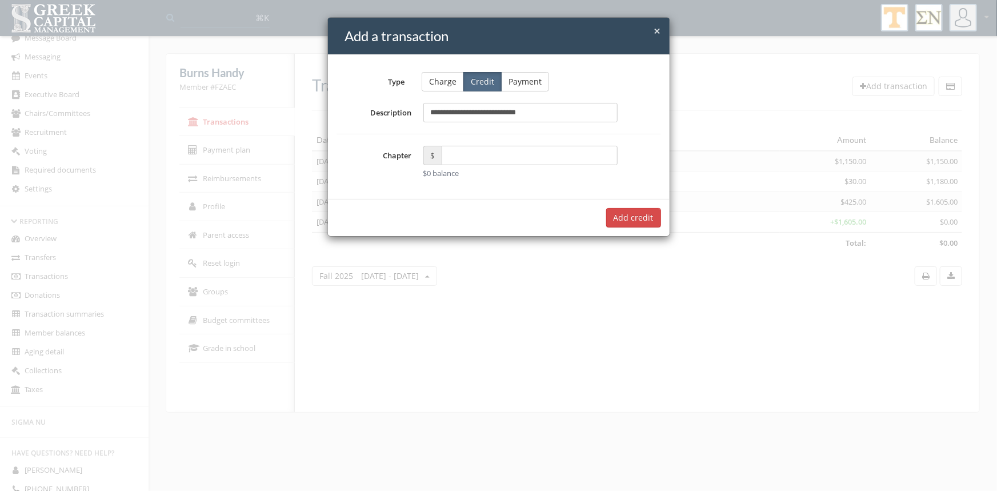
type input "**********"
click at [461, 160] on input "text" at bounding box center [530, 155] width 177 height 19
type input "*****"
click at [606, 214] on button "Add $75.00 credit" at bounding box center [620, 217] width 82 height 19
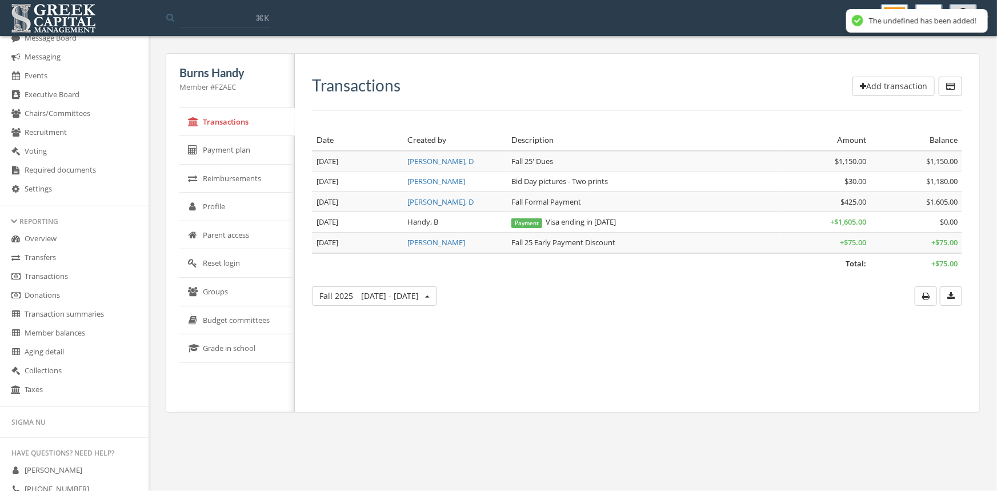
click at [59, 274] on link "Transactions" at bounding box center [74, 276] width 149 height 19
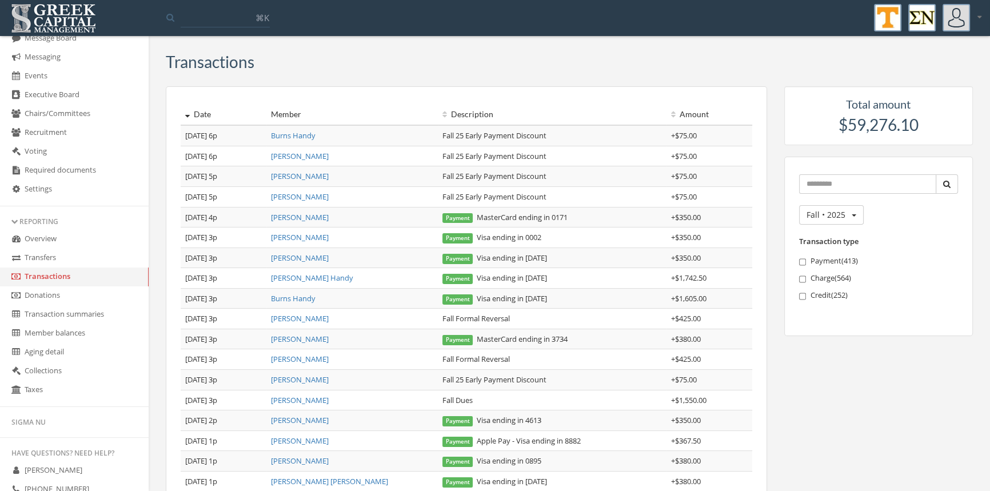
click at [302, 277] on link "[PERSON_NAME] Handy" at bounding box center [312, 278] width 82 height 10
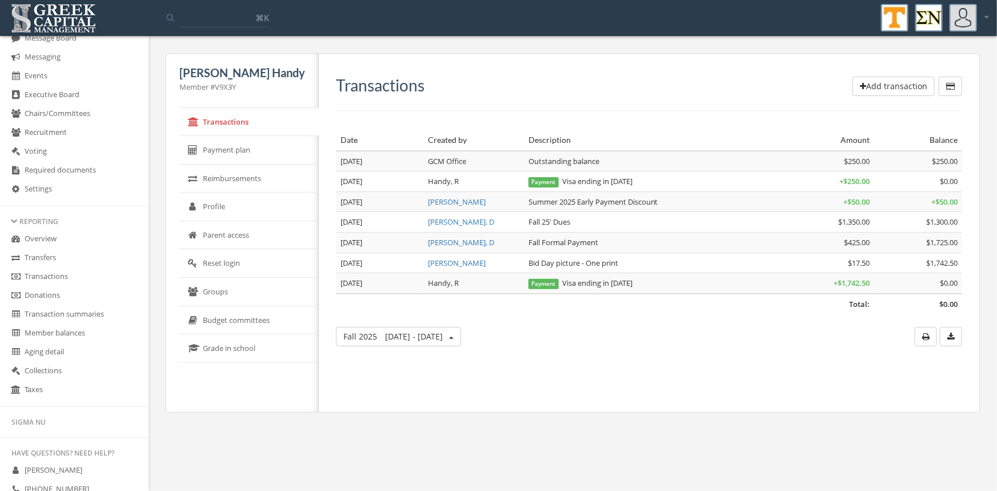
click at [869, 87] on button "Add transaction" at bounding box center [894, 86] width 82 height 19
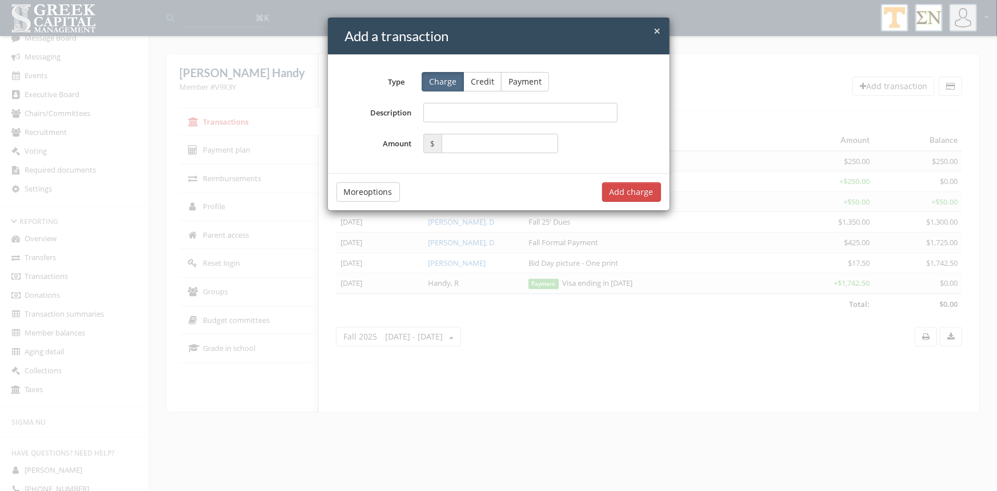
click at [476, 83] on button "Credit" at bounding box center [482, 81] width 38 height 19
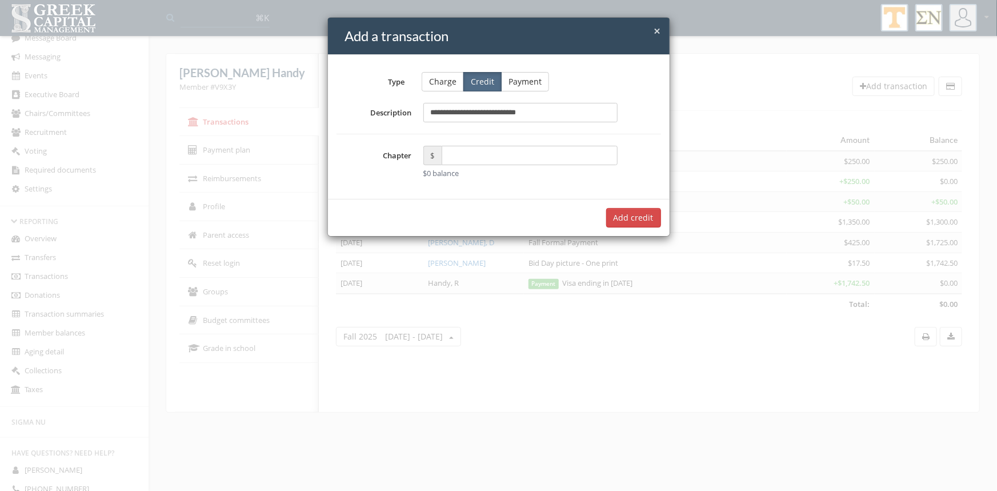
type input "**********"
click at [454, 158] on input "text" at bounding box center [530, 155] width 177 height 19
type input "*****"
click at [615, 218] on button "Add $75.00 credit" at bounding box center [620, 217] width 82 height 19
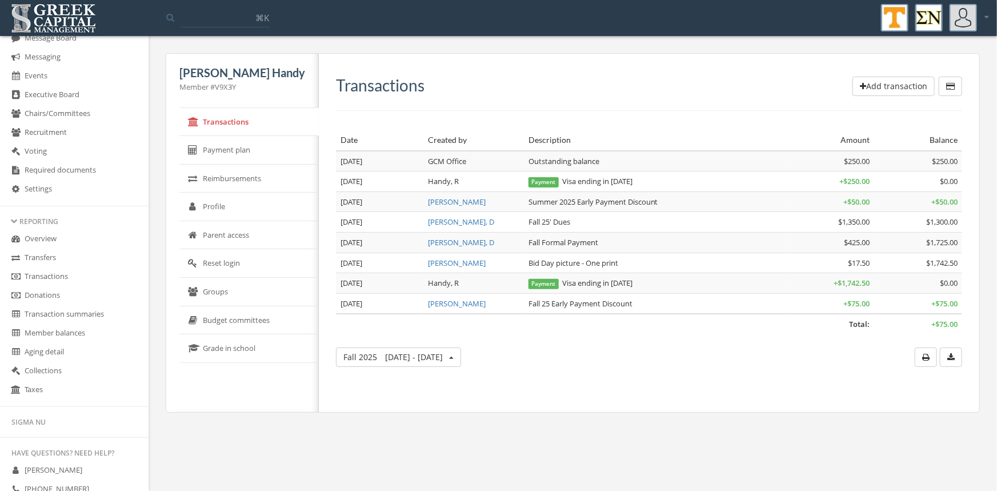
click at [61, 274] on link "Transactions" at bounding box center [74, 276] width 149 height 19
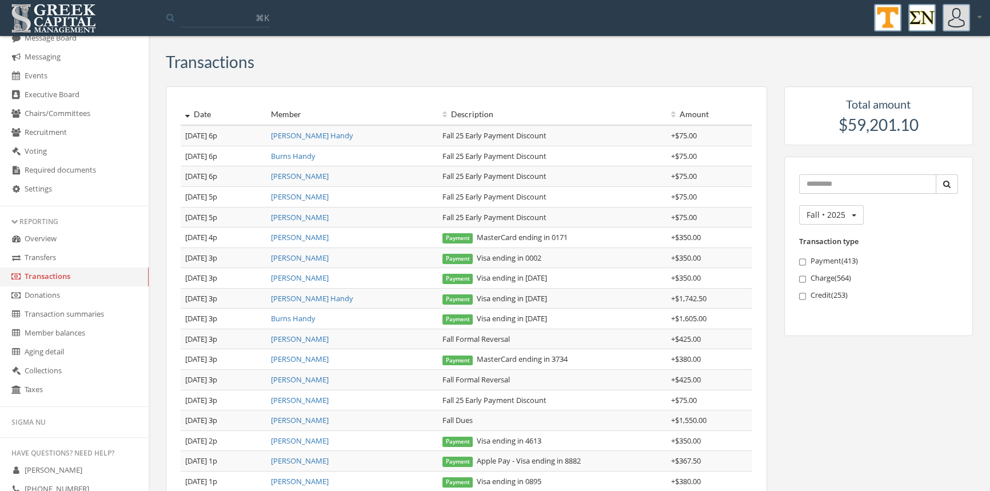
click at [299, 320] on link "Burns Handy" at bounding box center [293, 318] width 45 height 10
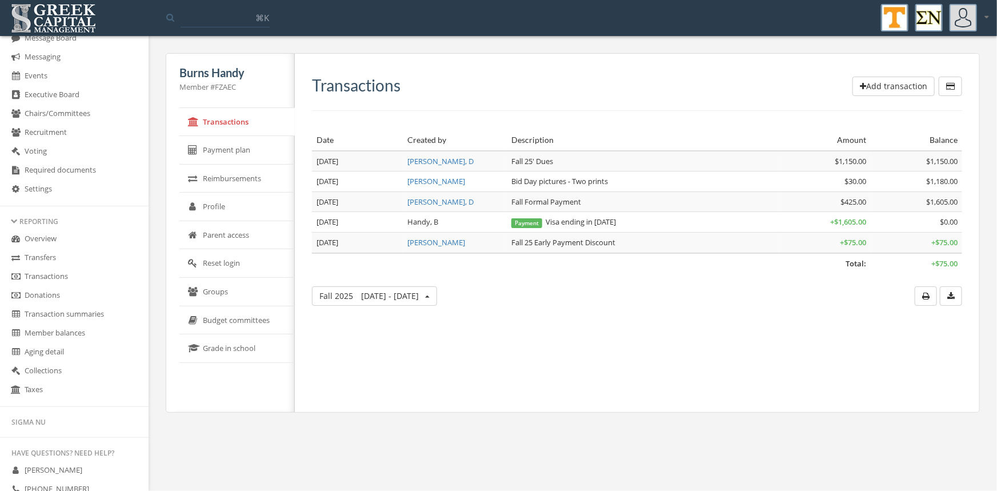
click at [60, 271] on link "Transactions" at bounding box center [74, 276] width 149 height 19
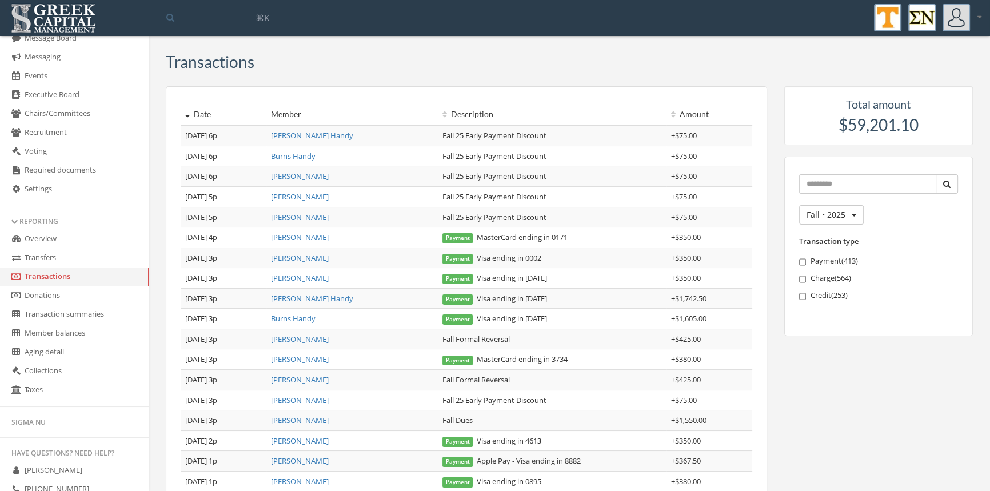
click at [314, 256] on link "[PERSON_NAME]" at bounding box center [300, 258] width 58 height 10
click at [46, 251] on link "Transfers" at bounding box center [74, 258] width 149 height 19
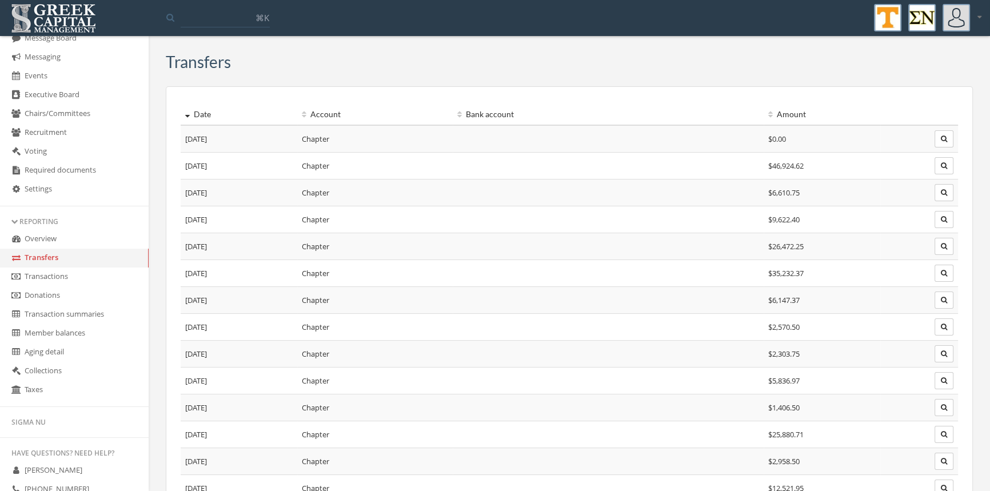
click at [49, 276] on link "Transactions" at bounding box center [74, 276] width 149 height 19
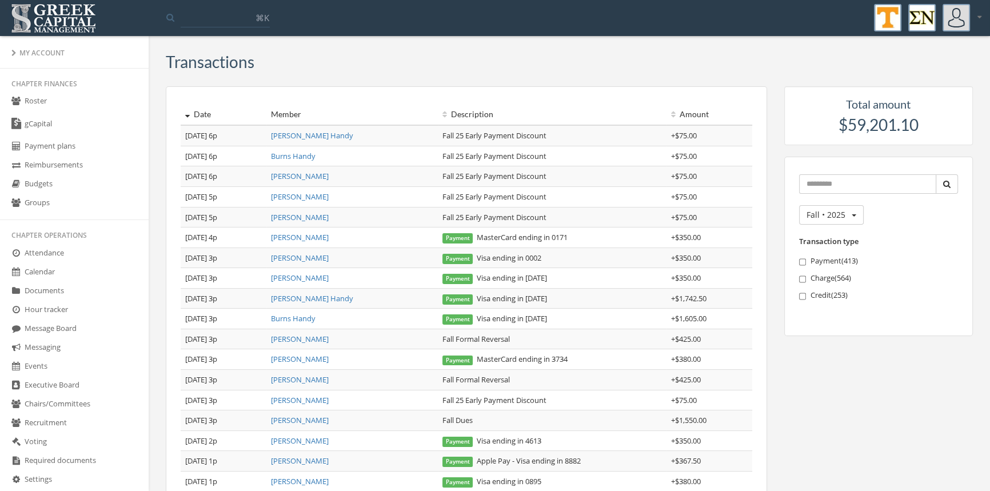
click at [58, 147] on link "Payment plans" at bounding box center [74, 146] width 149 height 19
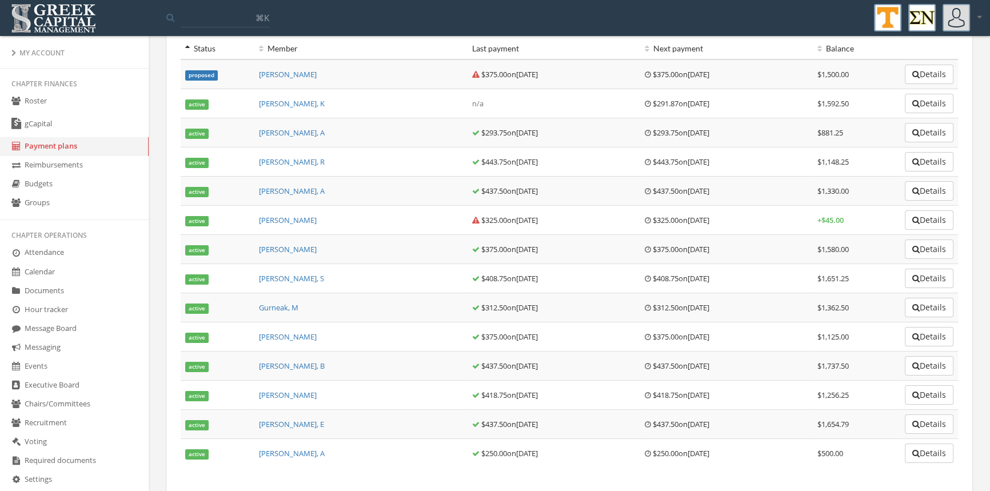
scroll to position [66, 0]
click at [276, 72] on span "[PERSON_NAME]" at bounding box center [287, 74] width 58 height 10
